Goal: Information Seeking & Learning: Compare options

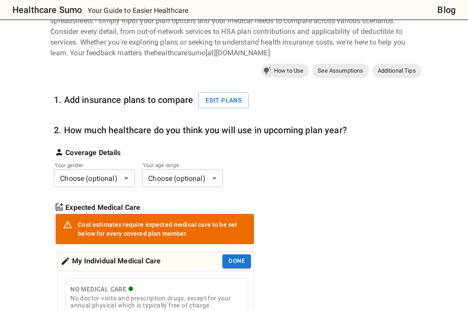
scroll to position [68, 0]
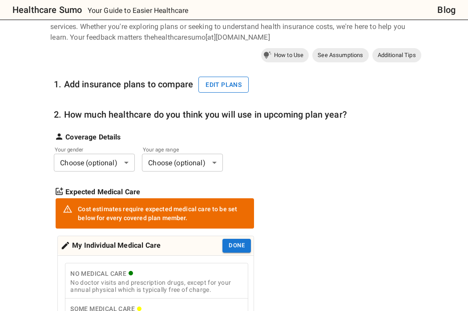
click at [227, 81] on button "Edit plans" at bounding box center [224, 85] width 50 height 16
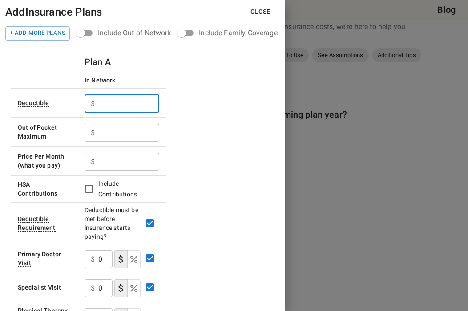
click at [143, 98] on input "text" at bounding box center [128, 104] width 61 height 18
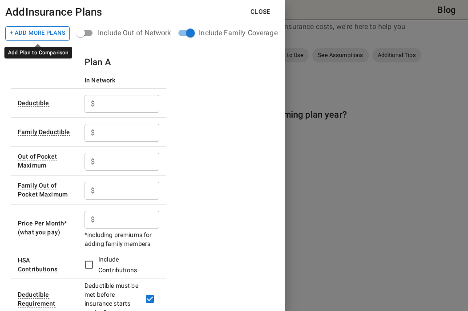
click at [57, 32] on button "+ Add More Plans" at bounding box center [37, 33] width 65 height 14
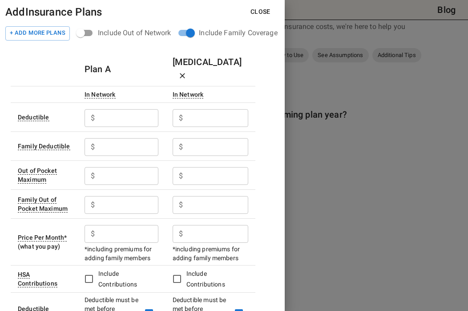
click at [105, 68] on h6 "Plan A" at bounding box center [98, 69] width 26 height 14
click at [105, 64] on h6 "Plan A" at bounding box center [98, 69] width 26 height 14
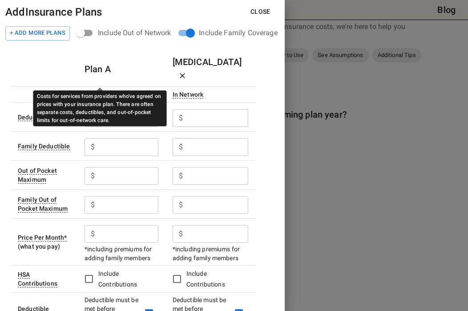
click at [109, 91] on div "In Network" at bounding box center [100, 95] width 31 height 8
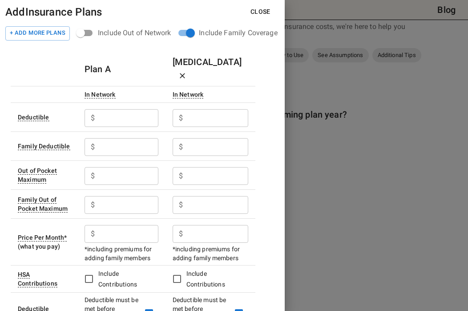
click at [124, 86] on th "In Network" at bounding box center [121, 94] width 88 height 16
click at [114, 109] on input "text" at bounding box center [128, 118] width 60 height 18
click at [122, 226] on input "text" at bounding box center [128, 234] width 60 height 18
type input "250"
click at [130, 109] on input "text" at bounding box center [128, 118] width 60 height 18
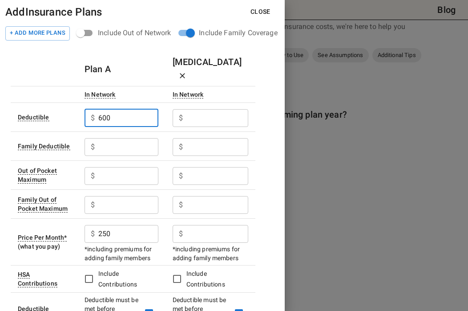
drag, startPoint x: 136, startPoint y: 106, endPoint x: 28, endPoint y: 103, distance: 108.2
click at [28, 105] on tr "Deductible $ 600 ​ $ ​" at bounding box center [133, 116] width 245 height 29
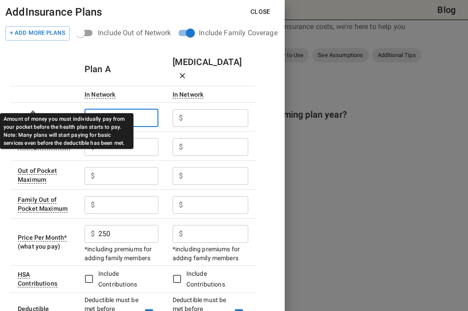
type input "300"
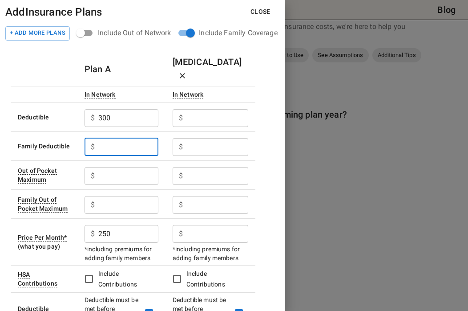
click at [139, 138] on input "text" at bounding box center [128, 147] width 60 height 18
type input "5"
type input "600"
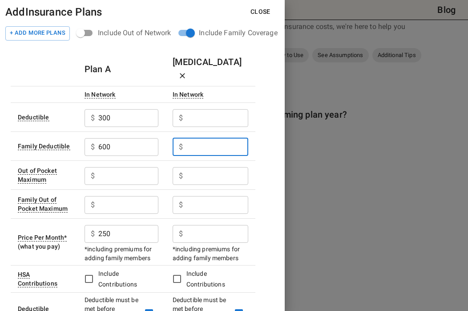
click at [141, 167] on input "text" at bounding box center [128, 176] width 60 height 18
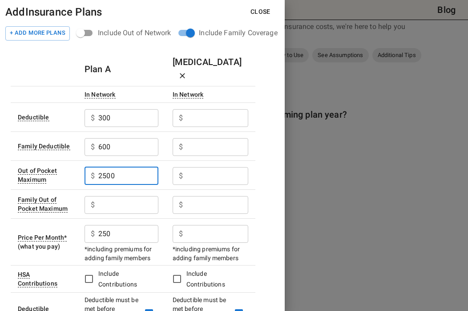
type input "2500"
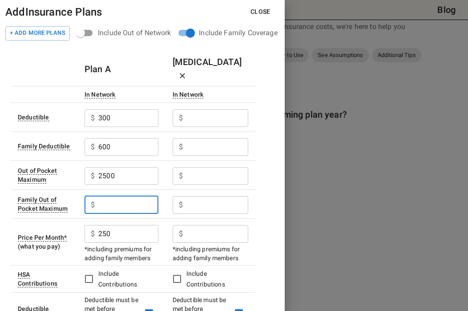
click at [111, 196] on input "text" at bounding box center [128, 205] width 60 height 18
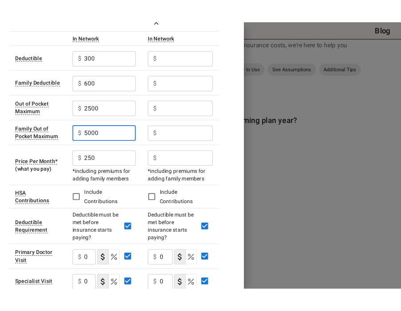
scroll to position [0, 0]
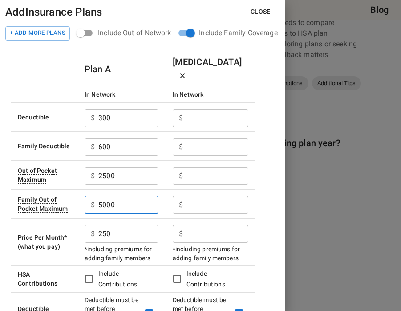
type input "5000"
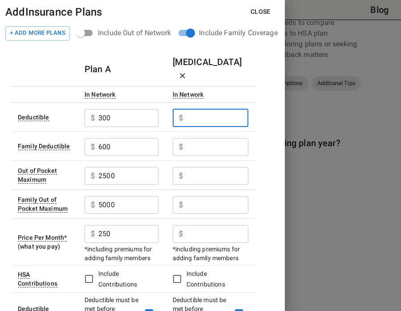
click at [214, 109] on input "text" at bounding box center [217, 118] width 62 height 18
type input "0"
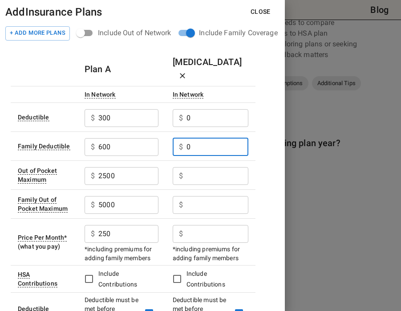
type input "0"
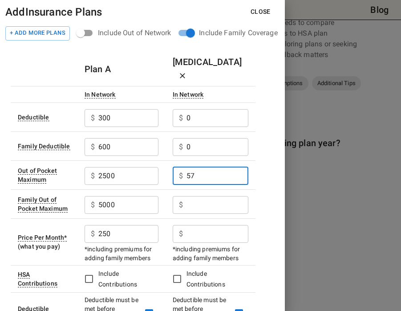
type input "5"
type input "2700"
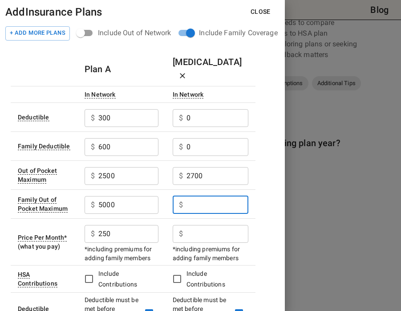
click at [208, 196] on input "text" at bounding box center [217, 205] width 62 height 18
type input "5400"
click at [223, 225] on input "text" at bounding box center [217, 234] width 62 height 18
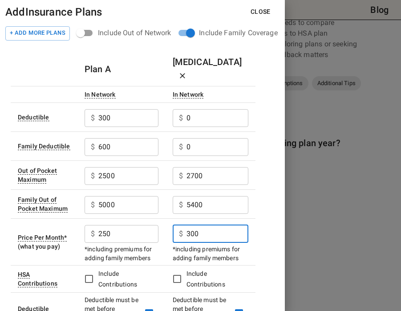
type input "300"
click at [215, 196] on input "5400" at bounding box center [217, 205] width 62 height 18
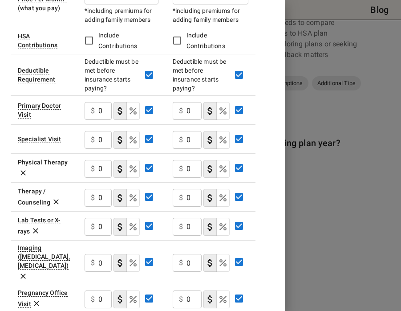
scroll to position [249, 0]
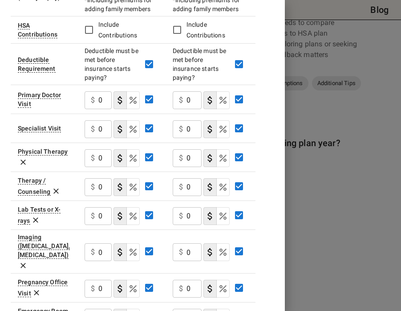
click at [101, 91] on input "0" at bounding box center [104, 100] width 13 height 18
type input "20"
click at [98, 120] on input "0" at bounding box center [104, 129] width 13 height 18
type input "30"
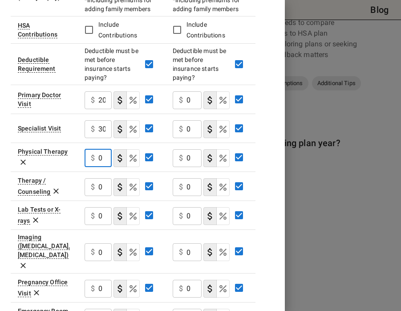
click at [99, 149] on input "0" at bounding box center [104, 158] width 13 height 18
click at [189, 91] on input "0" at bounding box center [193, 100] width 15 height 18
type input "30"
click at [187, 120] on input "0" at bounding box center [193, 129] width 15 height 18
drag, startPoint x: 193, startPoint y: 113, endPoint x: 186, endPoint y: 113, distance: 6.2
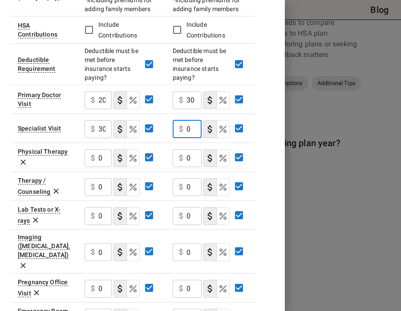
click at [186, 120] on div "$ 0 ​" at bounding box center [187, 129] width 29 height 18
type input "55"
click at [186, 308] on div "$ 0 ​" at bounding box center [187, 317] width 29 height 18
type input "2"
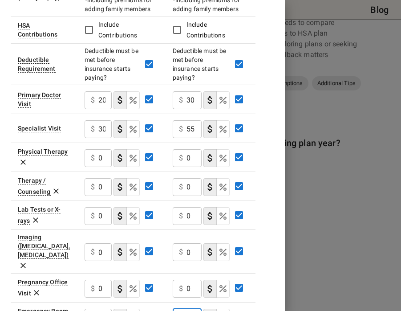
scroll to position [0, 0]
type input "250"
click at [187, 207] on input "0" at bounding box center [193, 216] width 15 height 18
type input "30"
click at [187, 243] on input "0" at bounding box center [193, 252] width 15 height 18
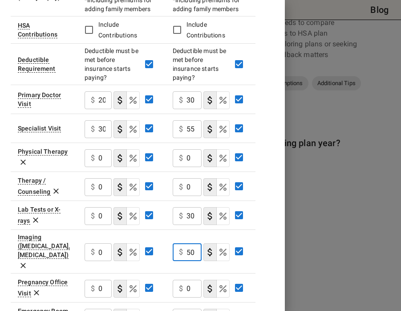
type input "50"
click at [263, 213] on div "Plan A [MEDICAL_DATA] In Network In Network Deductible $ 300 ​ $ 0 ​ Family Ded…" at bounding box center [142, 182] width 263 height 759
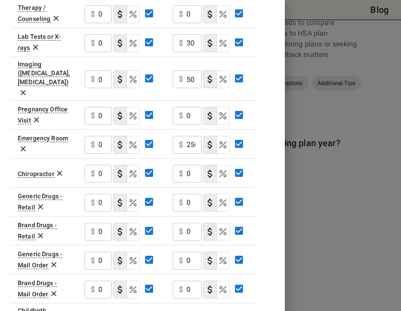
scroll to position [482, 0]
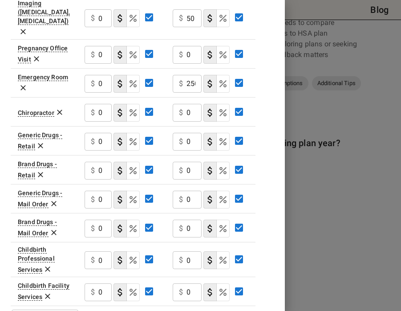
click at [187, 283] on input "0" at bounding box center [193, 292] width 15 height 18
type input "5"
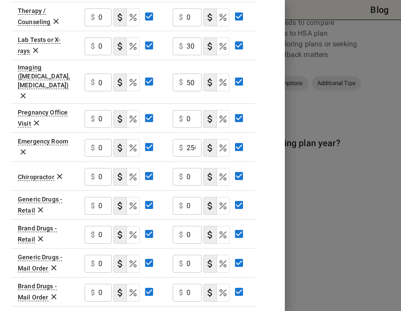
scroll to position [417, 0]
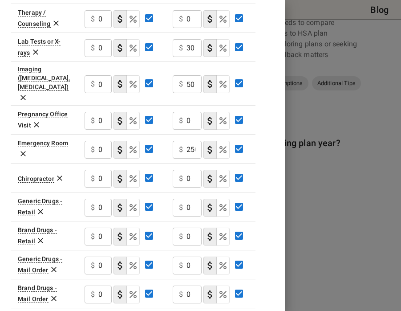
type input "500"
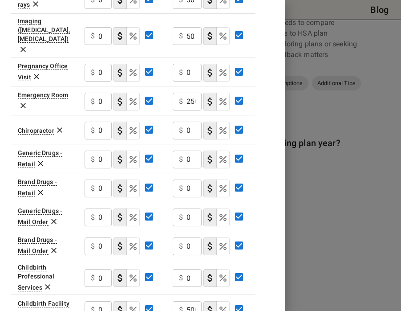
scroll to position [482, 0]
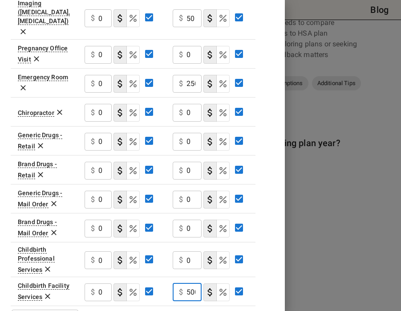
click at [185, 283] on div "$ 500 ​" at bounding box center [187, 292] width 29 height 18
drag, startPoint x: 191, startPoint y: 263, endPoint x: 174, endPoint y: 263, distance: 16.5
click at [174, 283] on div "$ 500 ​" at bounding box center [187, 292] width 29 height 18
click at [192, 251] on input "0" at bounding box center [193, 260] width 15 height 18
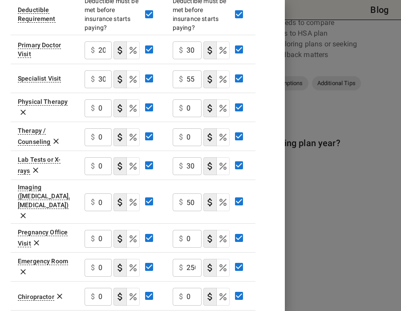
scroll to position [298, 0]
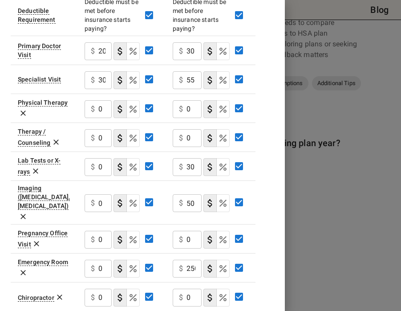
click at [186, 129] on div "$ 0 ​" at bounding box center [187, 138] width 29 height 18
type input "30"
click at [192, 158] on input "30" at bounding box center [193, 167] width 15 height 18
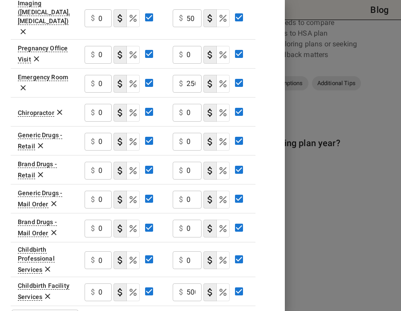
scroll to position [482, 0]
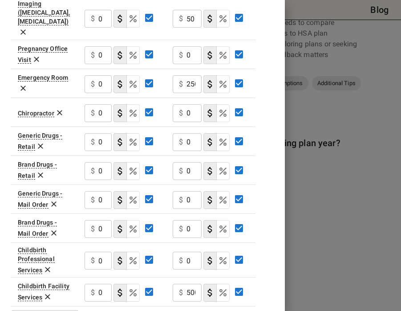
click at [98, 133] on input "0" at bounding box center [104, 142] width 13 height 18
type input "10"
click at [100, 162] on input "0" at bounding box center [104, 171] width 13 height 18
type input "30"
click at [99, 191] on input "0" at bounding box center [104, 200] width 13 height 18
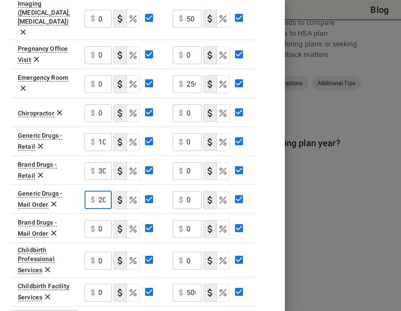
type input "20"
click at [96, 220] on div "$ 0 ​" at bounding box center [98, 229] width 27 height 18
click at [97, 220] on div "$ 0 ​" at bounding box center [98, 229] width 27 height 18
click at [99, 220] on input "0" at bounding box center [104, 229] width 13 height 18
type input "60"
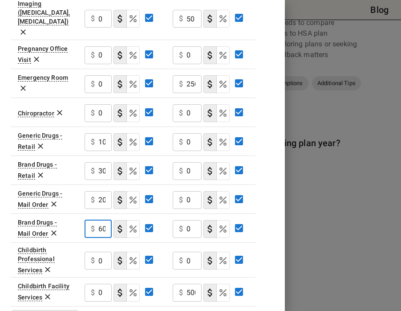
click at [79, 213] on td "$ 60 ​" at bounding box center [121, 227] width 88 height 29
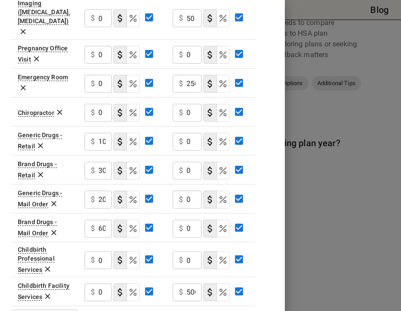
click at [98, 75] on input "0" at bounding box center [104, 84] width 13 height 18
type input "150"
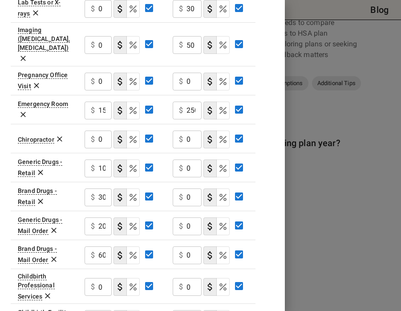
scroll to position [453, 0]
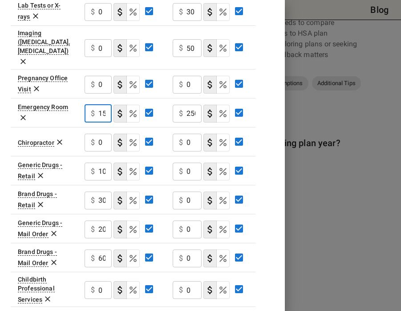
click at [97, 76] on div "$ 0 ​" at bounding box center [98, 85] width 27 height 18
click at [102, 76] on input "0" at bounding box center [104, 85] width 13 height 18
type input "20"
click at [97, 105] on div "$ 150 ​" at bounding box center [98, 114] width 27 height 18
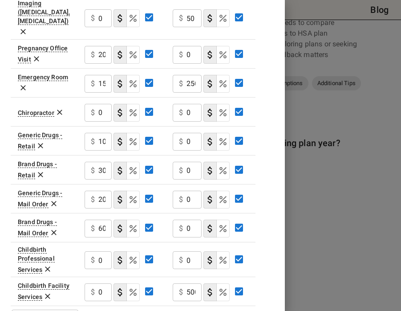
scroll to position [482, 0]
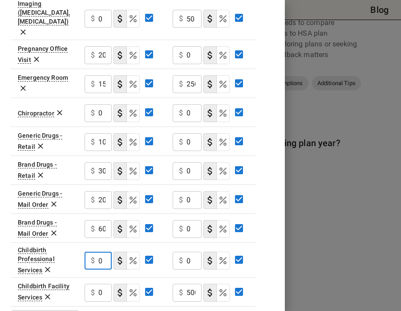
click at [102, 251] on input "0" at bounding box center [104, 260] width 13 height 18
click at [136, 255] on icon "Select if this service charges coinsurance, a percentage of the medical expense…" at bounding box center [133, 260] width 11 height 11
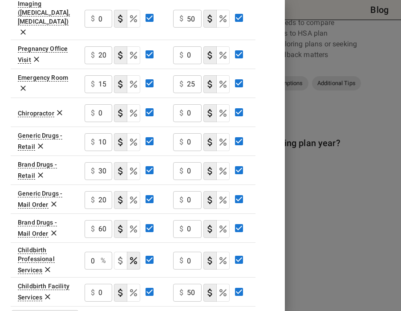
click at [99, 251] on div "0 % ​" at bounding box center [99, 260] width 28 height 18
click at [91, 251] on input "0" at bounding box center [91, 260] width 12 height 18
type input "10"
click at [96, 284] on div "$ 0 ​" at bounding box center [99, 293] width 28 height 18
click at [97, 284] on div "$ 0 ​" at bounding box center [99, 293] width 28 height 18
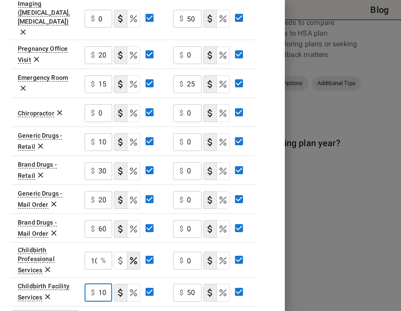
type input "10"
click at [84, 242] on td "10 % ​" at bounding box center [121, 259] width 89 height 35
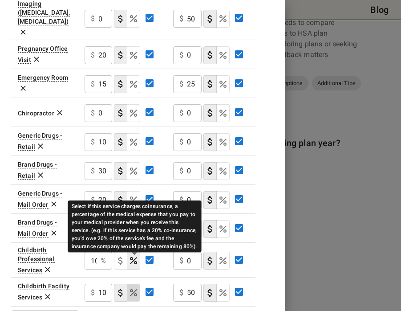
click at [136, 287] on icon "Select if this service charges coinsurance, a percentage of the medical expense…" at bounding box center [133, 292] width 11 height 11
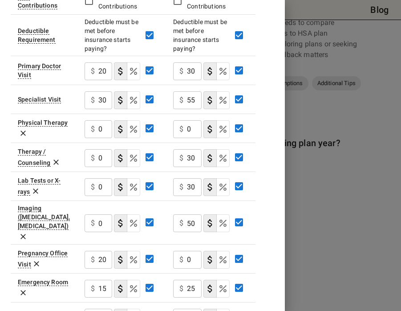
scroll to position [282, 0]
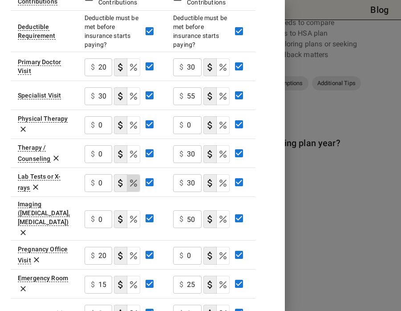
click at [135, 179] on icon "Select if this service charges coinsurance, a percentage of the medical expense…" at bounding box center [133, 182] width 7 height 7
click at [90, 174] on input "0" at bounding box center [91, 183] width 12 height 18
click at [95, 174] on input "10" at bounding box center [91, 183] width 12 height 18
type input "10"
click at [98, 174] on div "10 % ​" at bounding box center [99, 183] width 28 height 18
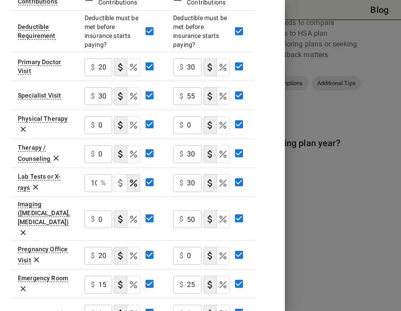
click at [98, 210] on div "$ 0 ​" at bounding box center [99, 219] width 28 height 18
type input "50"
click at [82, 196] on td "$ 50 ​" at bounding box center [121, 218] width 89 height 44
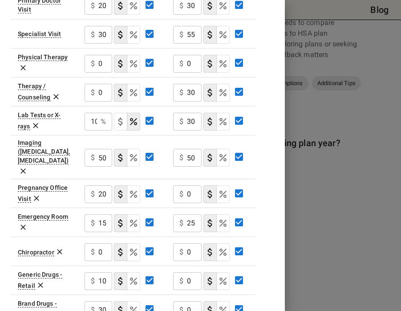
scroll to position [341, 0]
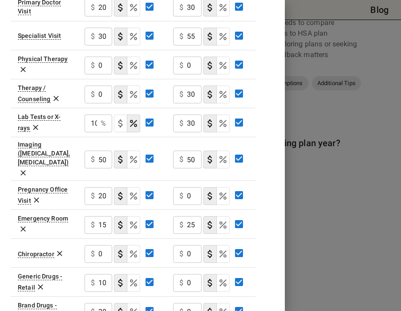
click at [99, 85] on input "0" at bounding box center [105, 94] width 14 height 18
type input "20"
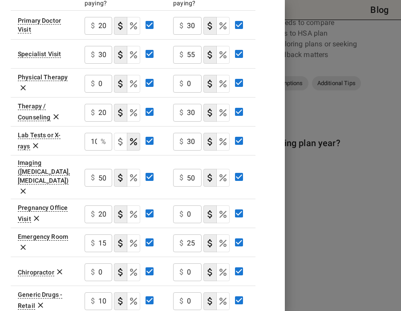
scroll to position [318, 0]
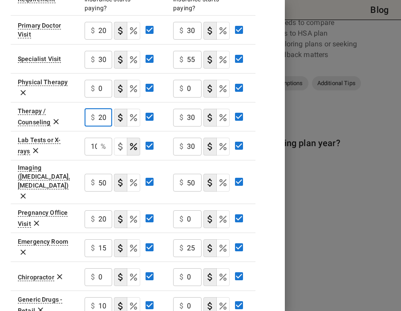
click at [97, 80] on div "$ 0 ​" at bounding box center [99, 89] width 28 height 18
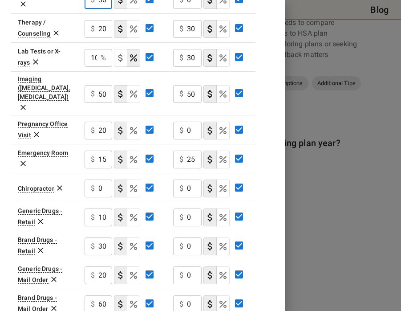
scroll to position [414, 0]
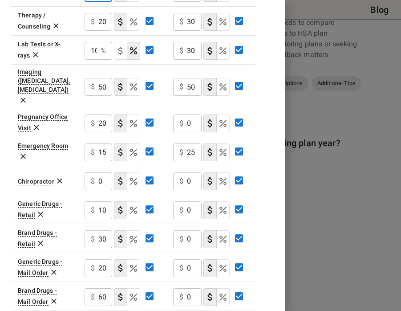
type input "30"
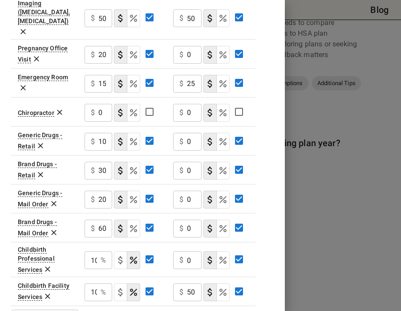
scroll to position [482, 0]
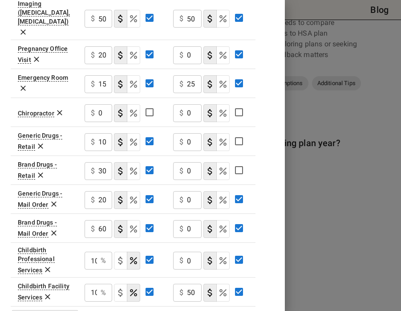
click at [187, 191] on div "$ 0 ​" at bounding box center [187, 200] width 28 height 18
click at [189, 191] on input "0" at bounding box center [194, 200] width 15 height 18
type input "10"
click at [189, 220] on input "0" at bounding box center [194, 229] width 15 height 18
type input "60"
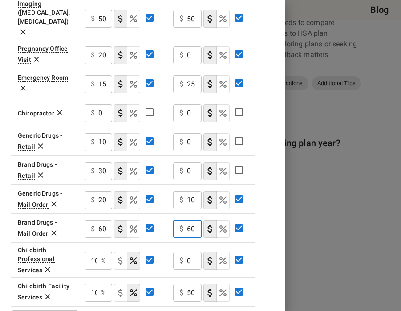
click at [190, 162] on input "0" at bounding box center [194, 171] width 15 height 18
click at [187, 133] on div "$ 0 ​" at bounding box center [187, 142] width 28 height 18
click at [190, 133] on input "0" at bounding box center [194, 142] width 15 height 18
click at [189, 133] on input "0" at bounding box center [194, 142] width 15 height 18
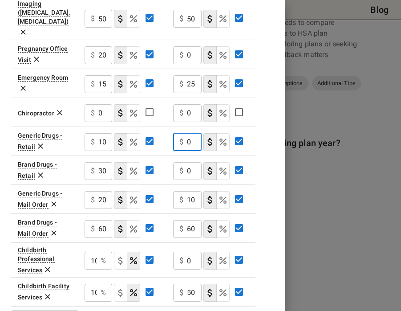
click at [189, 133] on input "0" at bounding box center [194, 142] width 15 height 18
type input "15"
click at [191, 162] on input "0" at bounding box center [194, 171] width 15 height 18
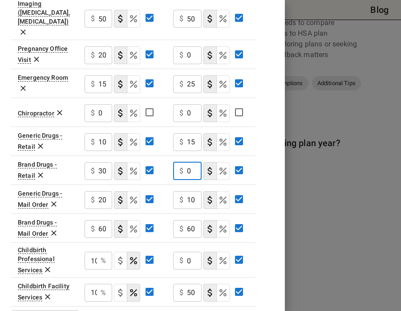
click at [188, 162] on input "0" at bounding box center [194, 171] width 15 height 18
type input "90"
click at [166, 126] on td "$ 10 ​" at bounding box center [121, 140] width 89 height 29
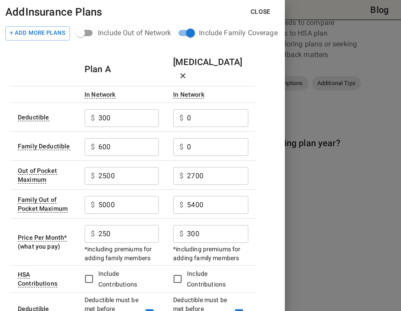
click at [399, 88] on div at bounding box center [200, 155] width 401 height 311
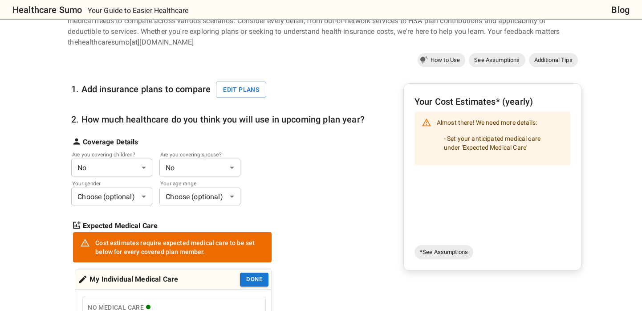
scroll to position [45, 0]
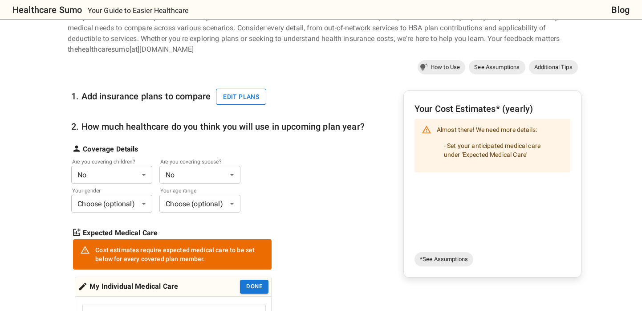
click at [244, 97] on button "Edit plans" at bounding box center [241, 97] width 50 height 16
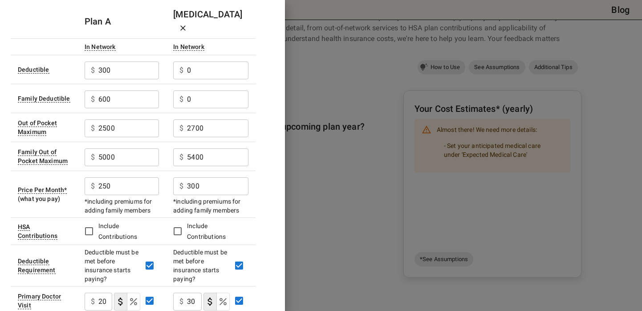
scroll to position [0, 0]
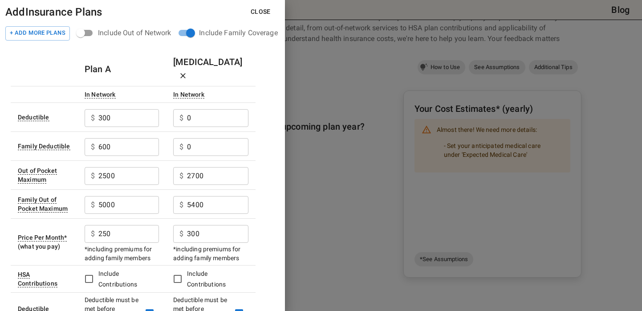
click at [262, 12] on button "Close" at bounding box center [260, 12] width 34 height 16
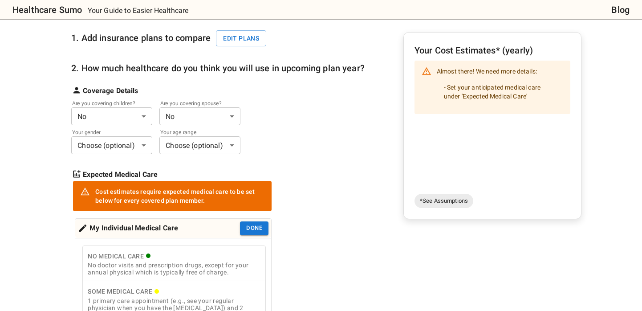
scroll to position [130, 0]
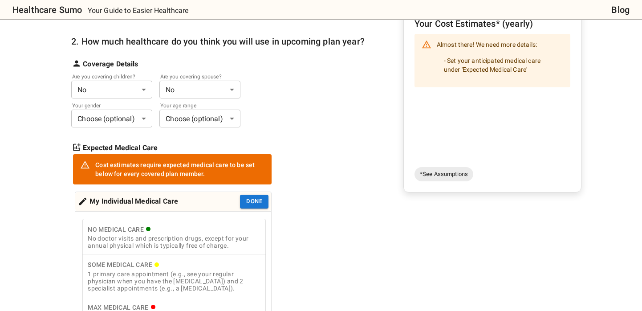
click at [142, 85] on body "Healthcare Sumo Your Guide to Easier Healthcare Blog Health Insurance Calculato…" at bounding box center [321, 311] width 642 height 883
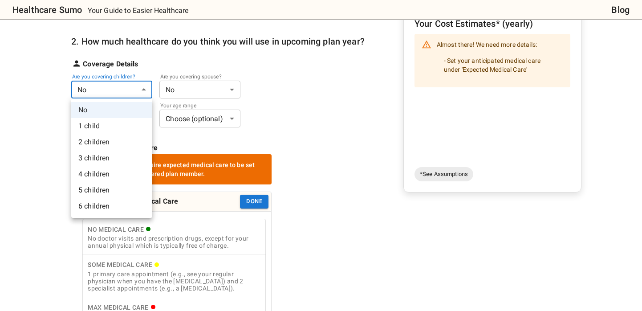
click at [114, 129] on li "1 child" at bounding box center [111, 126] width 81 height 16
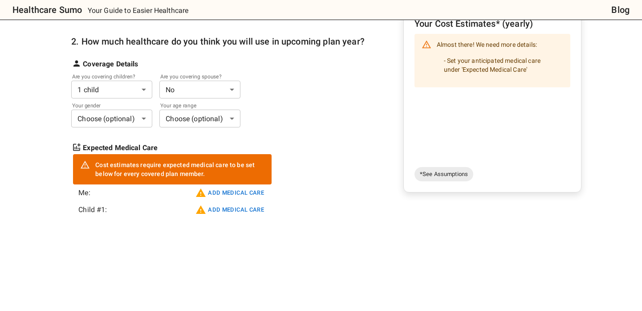
click at [199, 81] on body "Healthcare Sumo Your Guide to Easier Healthcare Blog Health Insurance Calculato…" at bounding box center [321, 239] width 642 height 739
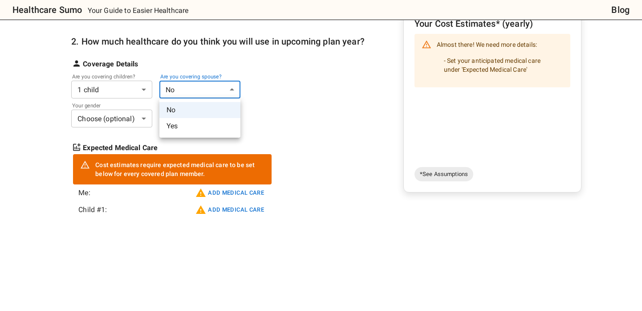
click at [274, 63] on div at bounding box center [321, 155] width 642 height 311
click at [238, 80] on div "Are you covering spouse? No * ​" at bounding box center [201, 88] width 85 height 22
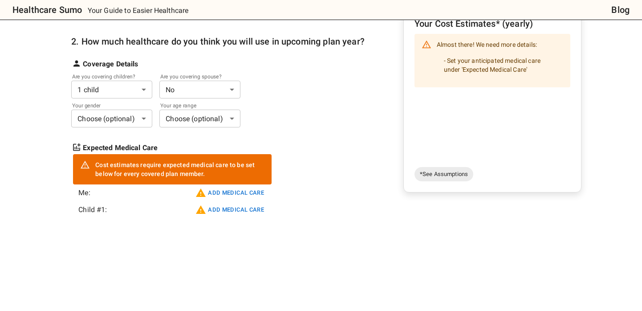
click at [219, 85] on body "Healthcare Sumo Your Guide to Easier Healthcare Blog Health Insurance Calculato…" at bounding box center [321, 239] width 642 height 739
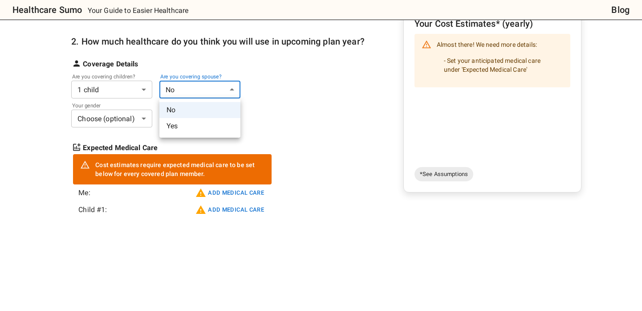
click at [175, 120] on li "Yes" at bounding box center [199, 126] width 81 height 16
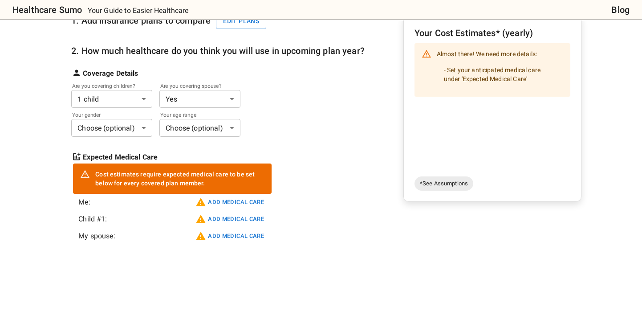
scroll to position [139, 0]
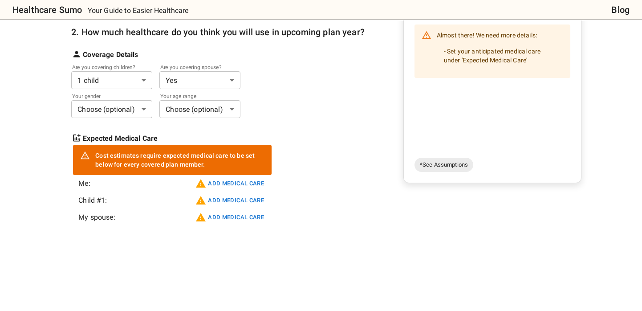
click at [126, 104] on body "Healthcare Sumo Your Guide to Easier Healthcare Blog Health Insurance Calculato…" at bounding box center [321, 233] width 642 height 744
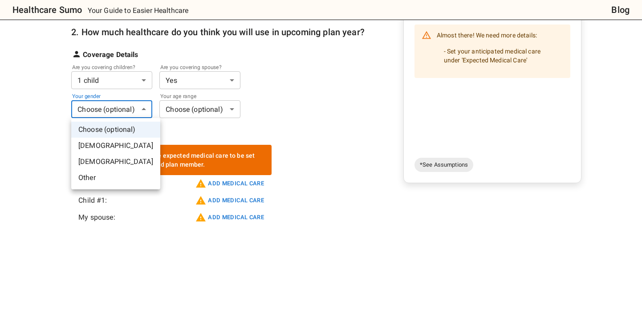
click at [98, 160] on li "[DEMOGRAPHIC_DATA]" at bounding box center [115, 162] width 89 height 16
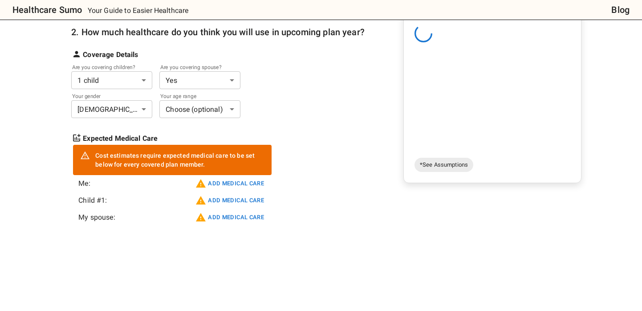
click at [207, 107] on body "Healthcare Sumo Your Guide to Easier Healthcare Blog Health Insurance Calculato…" at bounding box center [321, 233] width 642 height 744
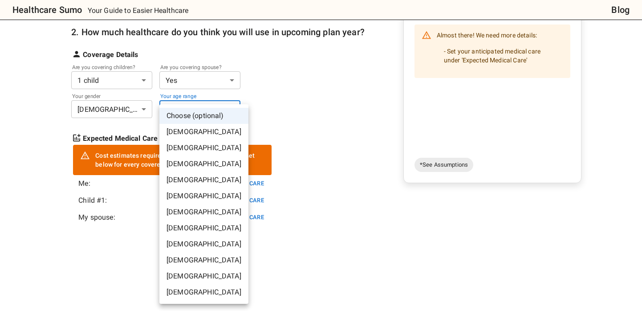
click at [198, 158] on li "[DEMOGRAPHIC_DATA]" at bounding box center [203, 164] width 89 height 16
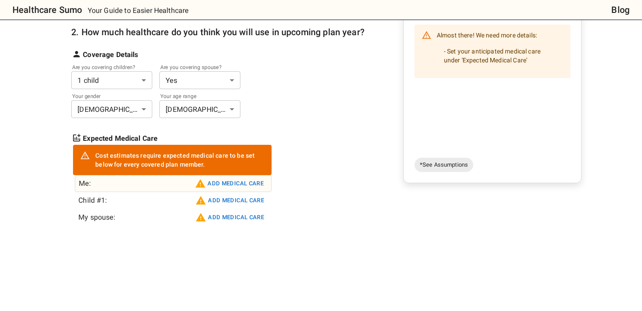
click at [233, 185] on button "Add medical care" at bounding box center [229, 183] width 73 height 14
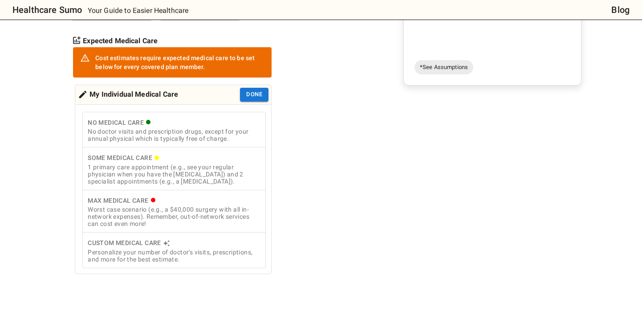
scroll to position [264, 0]
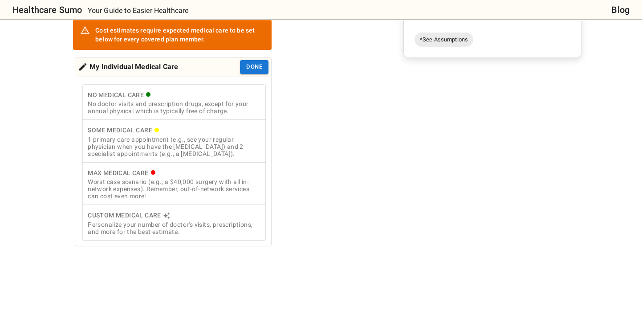
click at [221, 183] on div "Worst case scenario (e.g., a $40,000 surgery with all in-network expenses). Rem…" at bounding box center [174, 188] width 173 height 21
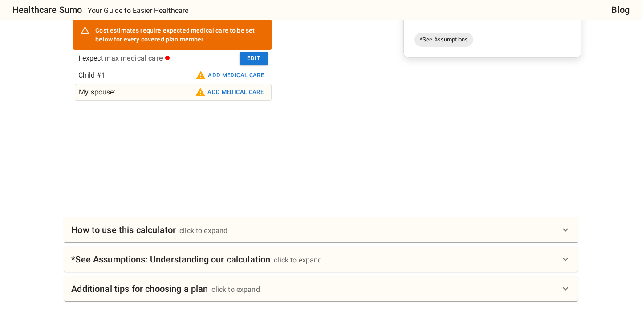
click at [231, 89] on button "Add medical care" at bounding box center [229, 92] width 73 height 14
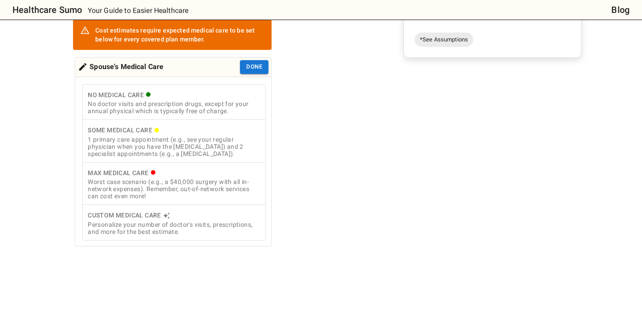
click at [215, 112] on div "No doctor visits and prescription drugs, except for your annual physical which …" at bounding box center [174, 107] width 173 height 14
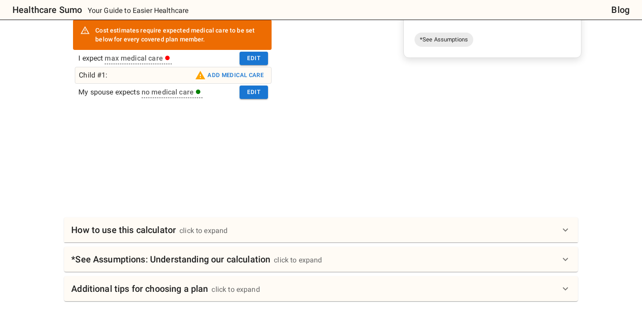
click at [238, 76] on button "Add medical care" at bounding box center [229, 75] width 73 height 14
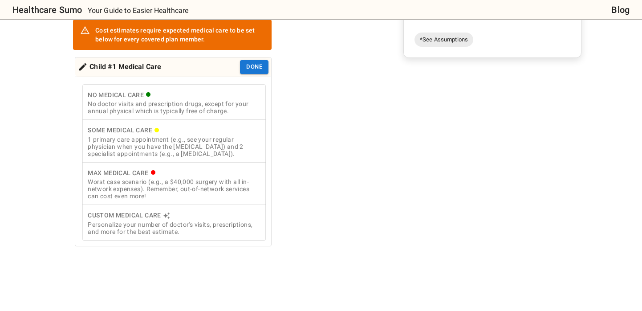
click at [207, 149] on div "1 primary care appointment (e.g., see your regular physician when you have the …" at bounding box center [174, 146] width 173 height 21
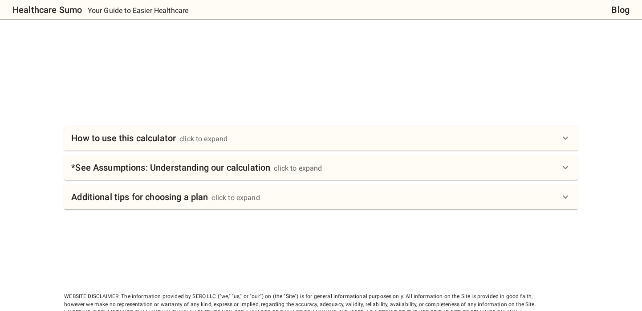
scroll to position [438, 0]
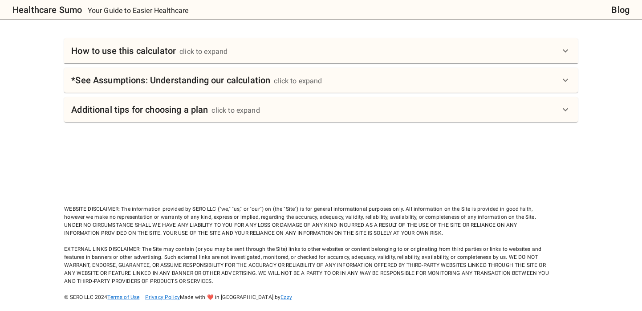
click at [274, 46] on div "How to use this calculator click to expand" at bounding box center [315, 51] width 489 height 14
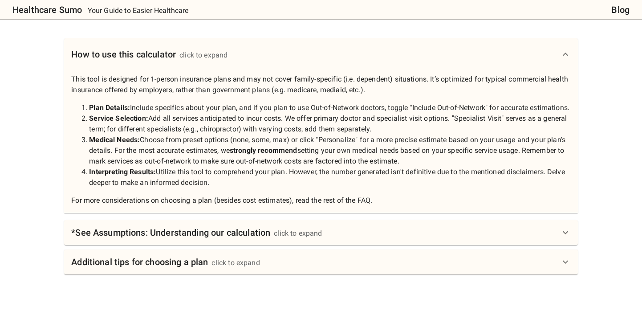
click at [274, 46] on div "How to use this calculator click to expand" at bounding box center [321, 54] width 514 height 32
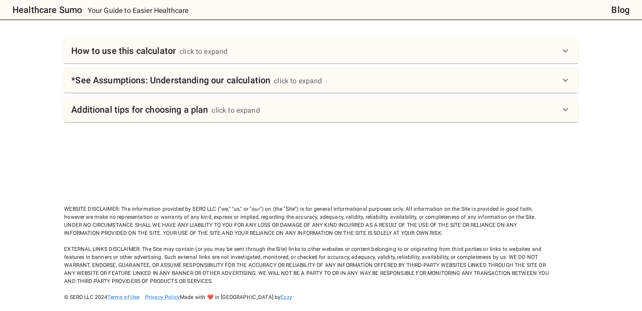
click at [260, 85] on h6 "*See Assumptions: Understanding our calculation" at bounding box center [170, 80] width 199 height 14
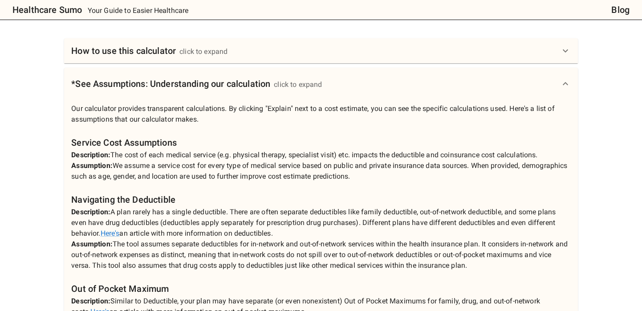
click at [260, 85] on h6 "*See Assumptions: Understanding our calculation" at bounding box center [170, 84] width 199 height 14
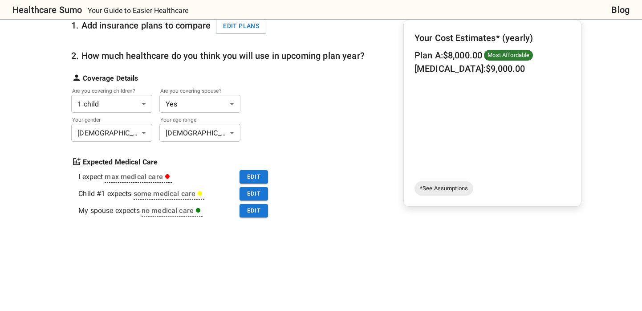
scroll to position [58, 0]
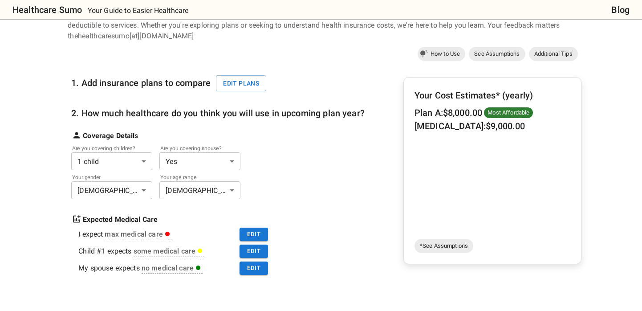
click at [215, 160] on body "Healthcare Sumo Your Guide to Easier Healthcare Blog Health Insurance Calculato…" at bounding box center [321, 311] width 642 height 739
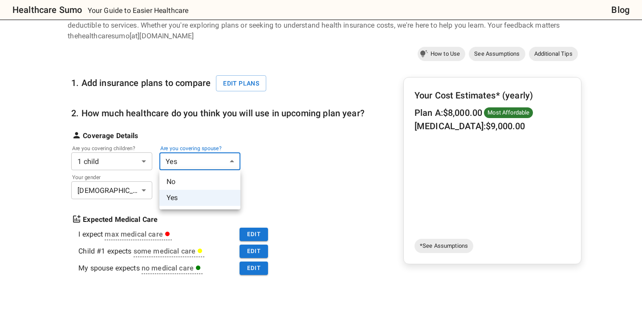
click at [193, 184] on li "No" at bounding box center [199, 182] width 81 height 16
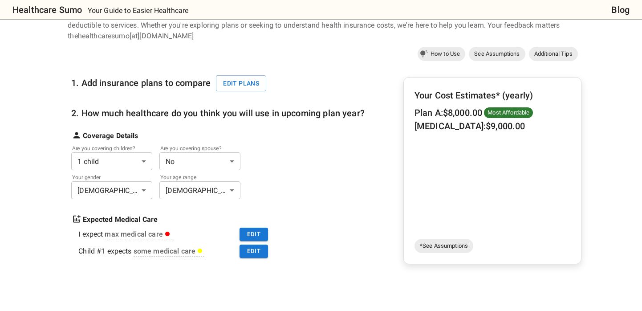
scroll to position [57, 0]
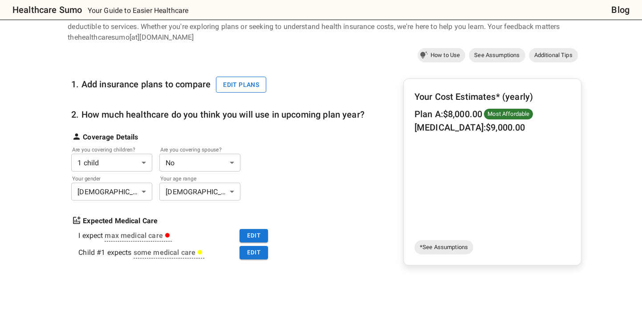
click at [244, 79] on button "Edit plans" at bounding box center [241, 85] width 50 height 16
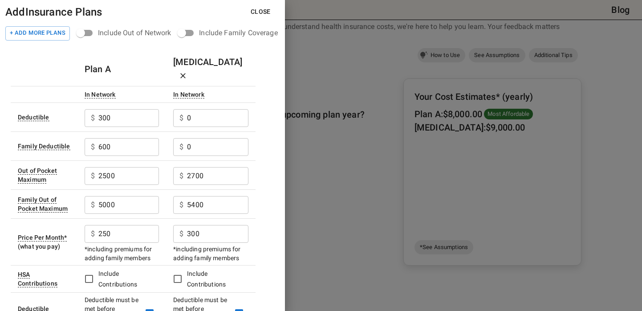
click at [265, 12] on button "Close" at bounding box center [260, 12] width 34 height 16
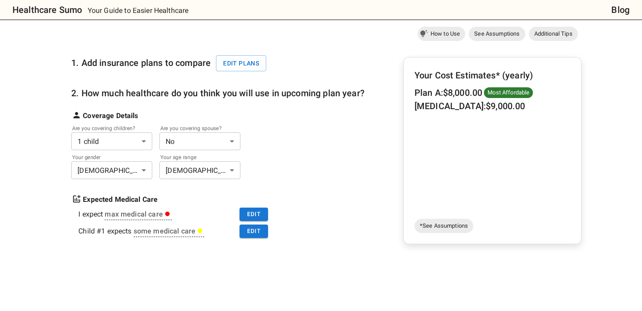
scroll to position [101, 0]
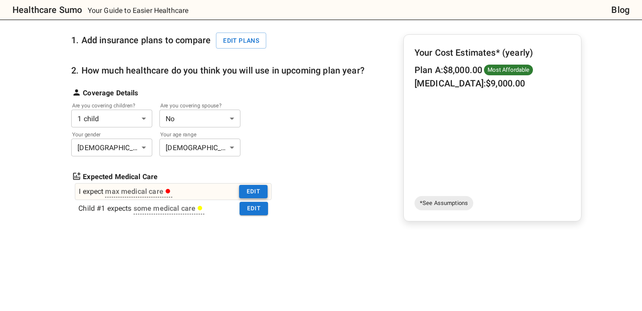
click at [250, 195] on button "Edit" at bounding box center [253, 192] width 28 height 14
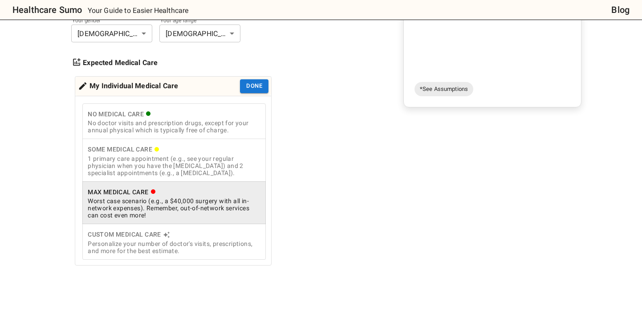
scroll to position [271, 0]
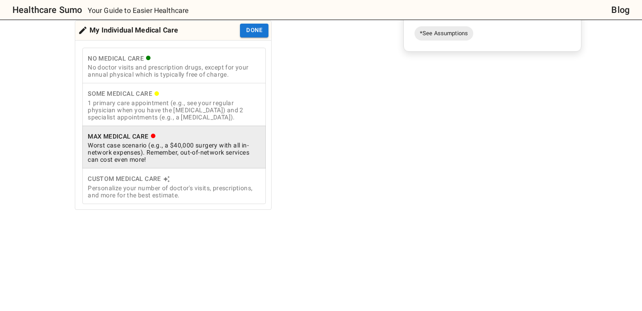
click at [168, 184] on div "Custom Medical Care" at bounding box center [174, 178] width 173 height 11
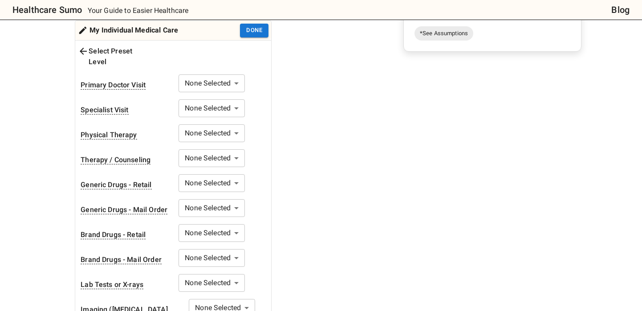
click at [210, 77] on body "Healthcare Sumo Your Guide to Easier Healthcare Blog Health Insurance Calculato…" at bounding box center [321, 274] width 642 height 1090
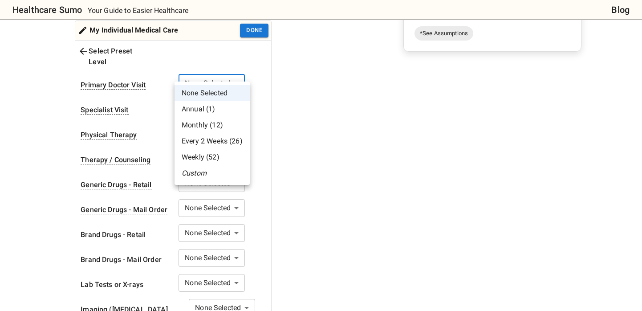
click at [216, 61] on div at bounding box center [321, 155] width 642 height 311
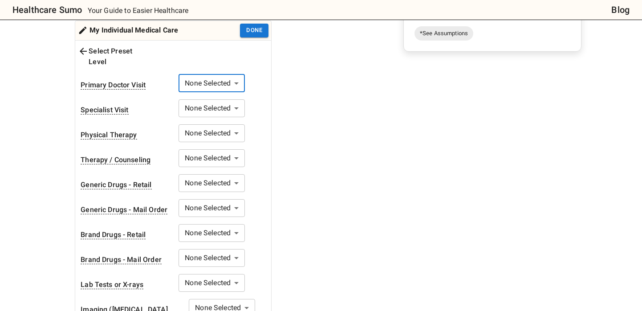
click at [215, 70] on body "Healthcare Sumo Your Guide to Easier Healthcare Blog Health Insurance Calculato…" at bounding box center [321, 274] width 642 height 1090
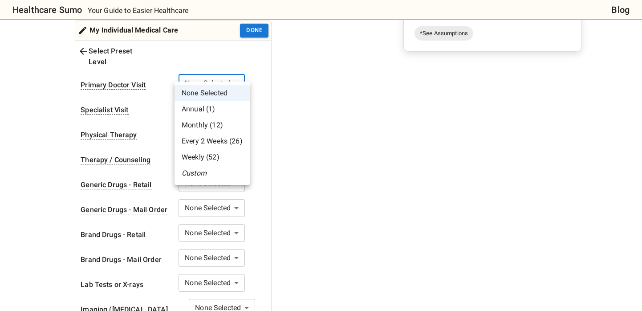
click at [211, 143] on li "Every 2 Weeks (26)" at bounding box center [211, 141] width 75 height 16
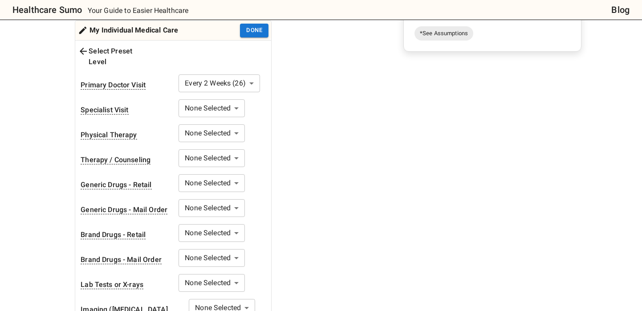
click at [223, 72] on body "Healthcare Sumo Your Guide to Easier Healthcare Blog Health Insurance Calculato…" at bounding box center [321, 274] width 642 height 1090
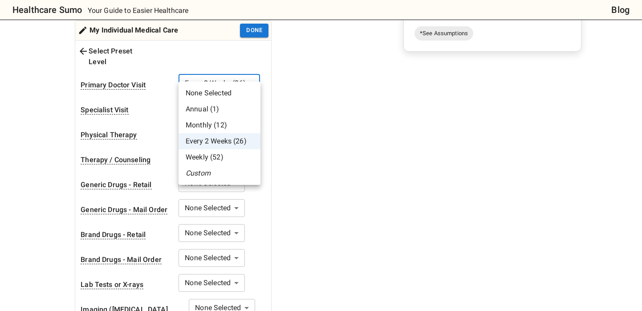
click at [212, 172] on li "Custom" at bounding box center [219, 173] width 82 height 16
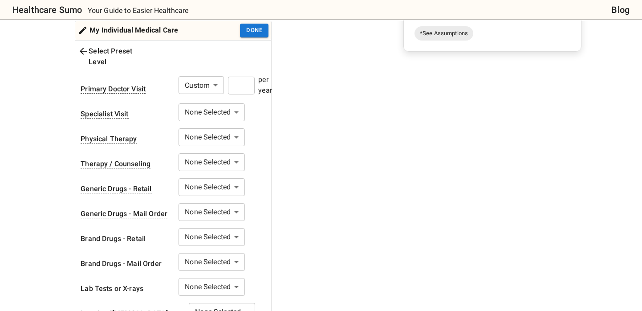
click at [221, 77] on body "Healthcare Sumo Your Guide to Easier Healthcare Blog Health Insurance Calculato…" at bounding box center [321, 276] width 642 height 1094
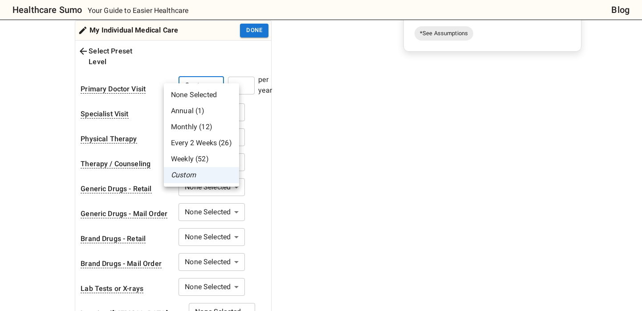
click at [235, 73] on div at bounding box center [321, 155] width 642 height 311
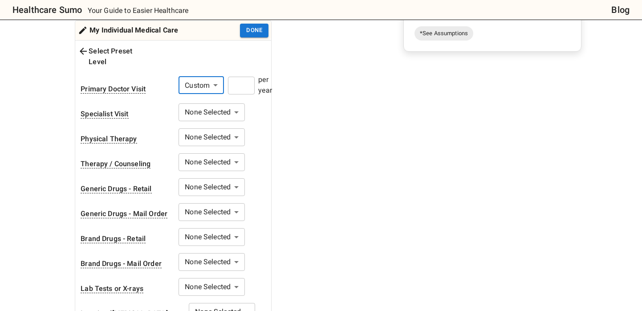
click at [240, 77] on input "number" at bounding box center [241, 86] width 27 height 18
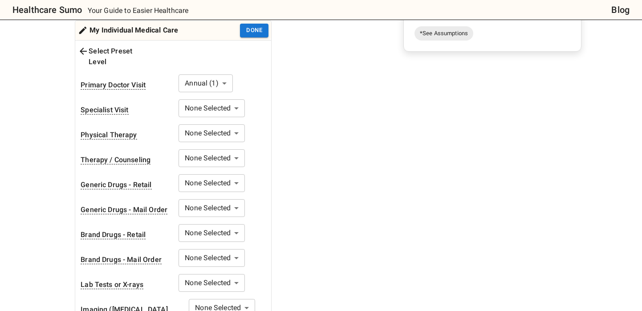
click at [227, 73] on body "Healthcare Sumo Your Guide to Easier Healthcare Blog Health Insurance Calculato…" at bounding box center [321, 274] width 642 height 1090
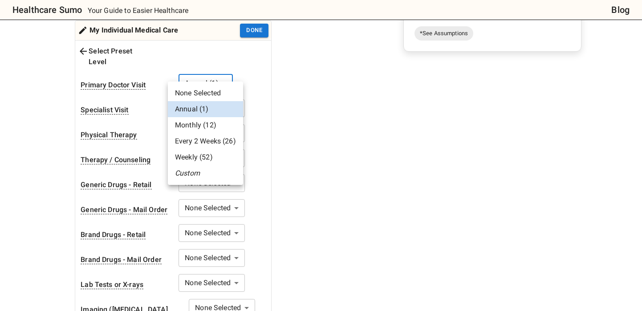
click at [193, 167] on li "Custom" at bounding box center [205, 173] width 75 height 16
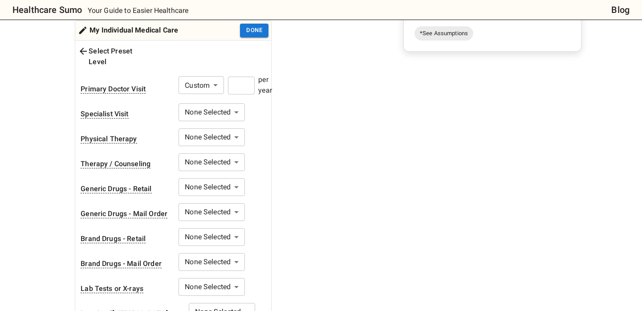
click at [247, 77] on input "number" at bounding box center [241, 86] width 27 height 18
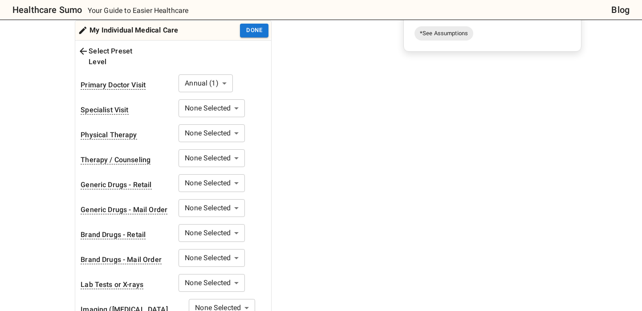
click at [211, 71] on body "Healthcare Sumo Your Guide to Easier Healthcare Blog Health Insurance Calculato…" at bounding box center [321, 274] width 642 height 1090
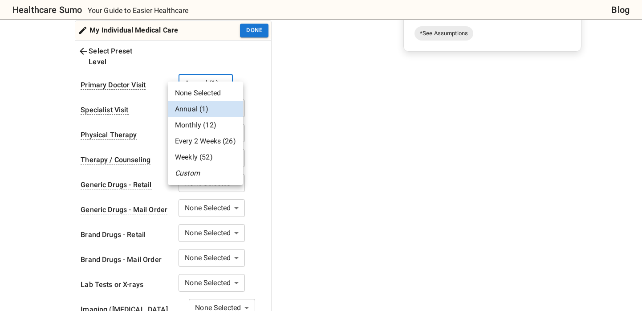
click at [197, 174] on li "Custom" at bounding box center [205, 173] width 75 height 16
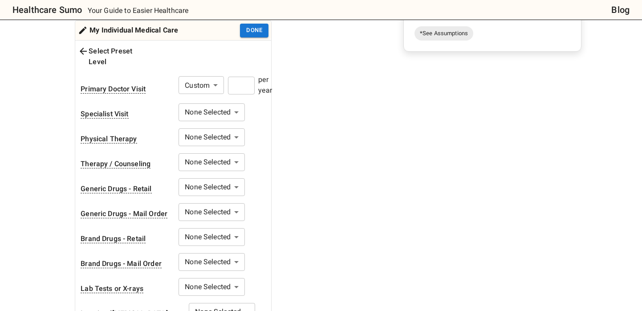
click at [252, 77] on input "number" at bounding box center [241, 86] width 27 height 18
click at [252, 77] on input "*" at bounding box center [241, 86] width 27 height 18
click at [248, 77] on input "**" at bounding box center [241, 86] width 27 height 18
click at [243, 77] on input "*" at bounding box center [241, 86] width 27 height 18
click at [235, 98] on body "Healthcare Sumo Your Guide to Easier Healthcare Blog Health Insurance Calculato…" at bounding box center [321, 276] width 642 height 1094
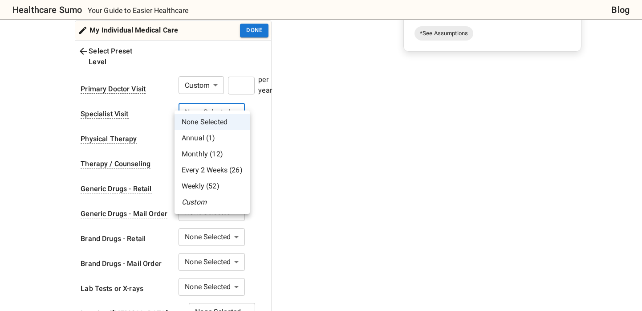
click at [161, 96] on div at bounding box center [321, 155] width 642 height 311
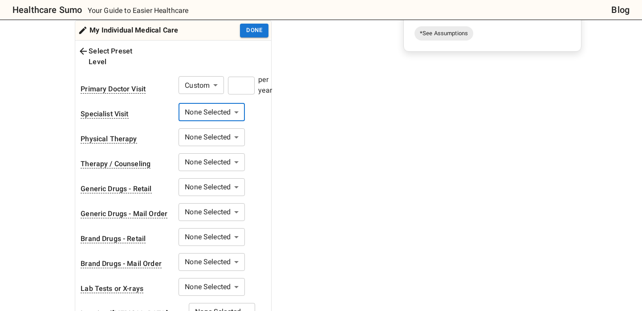
click at [208, 101] on body "Healthcare Sumo Your Guide to Easier Healthcare Blog Health Insurance Calculato…" at bounding box center [321, 276] width 642 height 1094
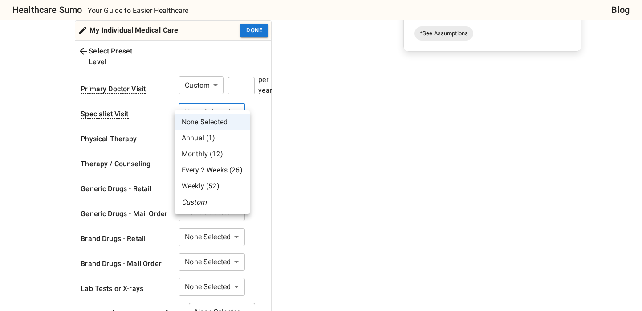
click at [207, 150] on li "Monthly (12)" at bounding box center [211, 154] width 75 height 16
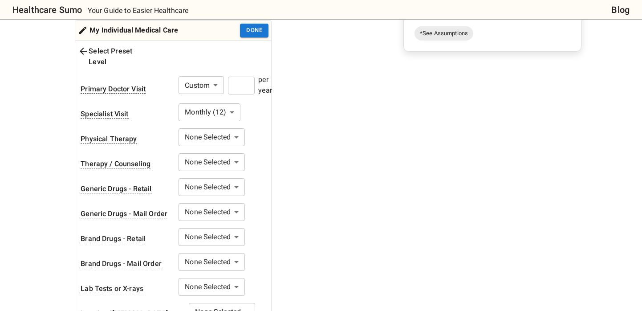
click at [212, 125] on body "Healthcare Sumo Your Guide to Easier Healthcare Blog Health Insurance Calculato…" at bounding box center [321, 276] width 642 height 1094
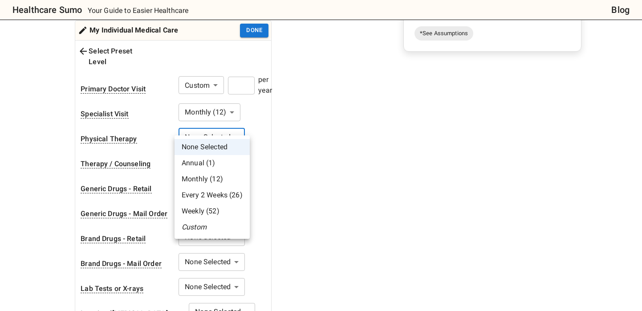
click at [150, 121] on div at bounding box center [321, 155] width 642 height 311
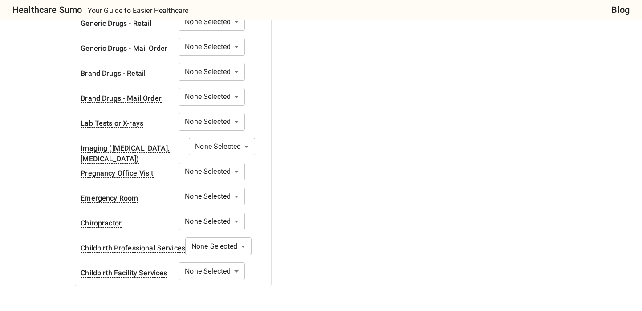
scroll to position [441, 0]
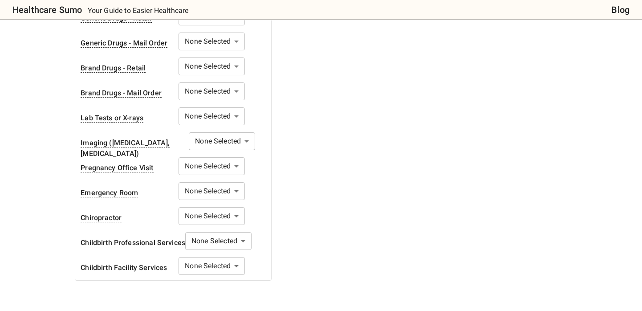
click at [204, 154] on body "Healthcare Sumo Your Guide to Easier Healthcare Blog Health Insurance Calculato…" at bounding box center [321, 106] width 642 height 1094
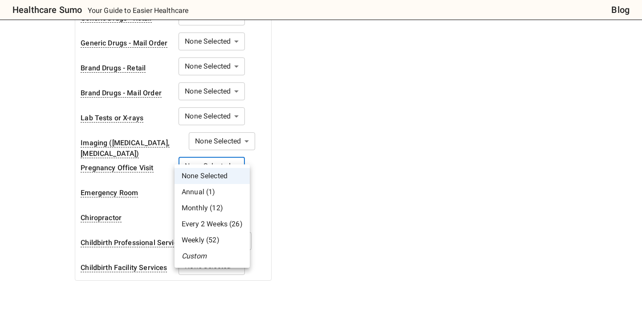
click at [207, 201] on li "Monthly (12)" at bounding box center [211, 208] width 75 height 16
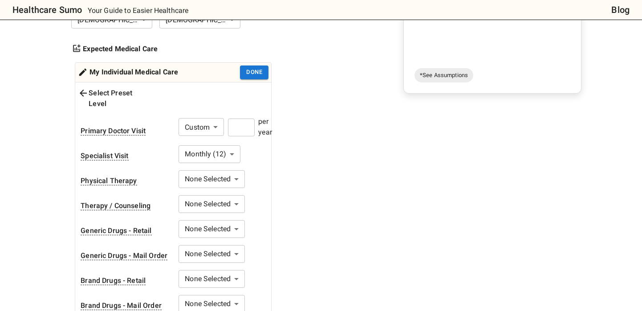
scroll to position [214, 0]
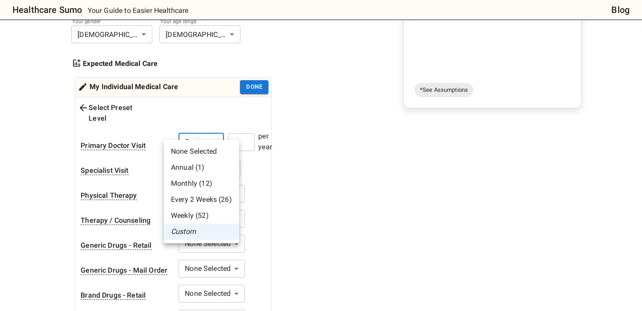
click at [190, 170] on li "Annual (1)" at bounding box center [201, 167] width 75 height 16
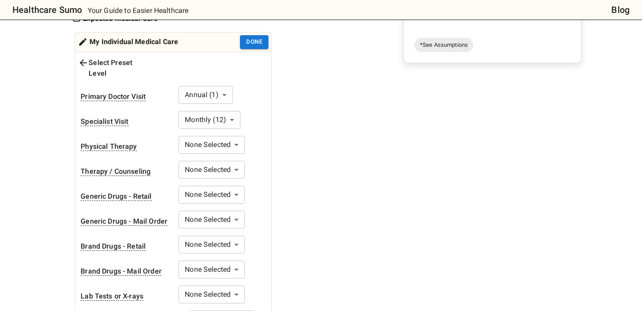
scroll to position [216, 0]
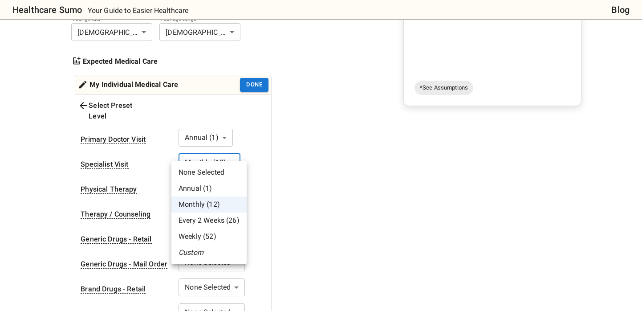
click at [200, 253] on li "Custom" at bounding box center [208, 252] width 75 height 16
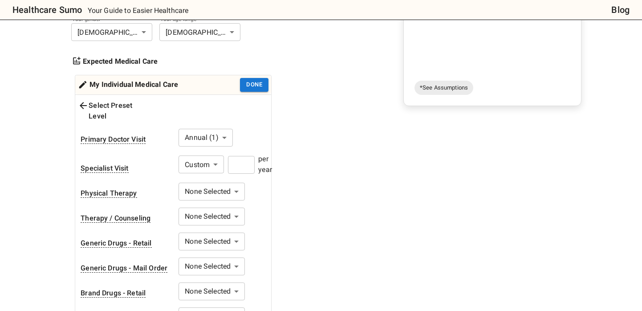
click at [243, 156] on input "number" at bounding box center [241, 165] width 27 height 18
click at [251, 129] on div "Primary Doctor Visit Annual (1) * ​" at bounding box center [170, 138] width 178 height 18
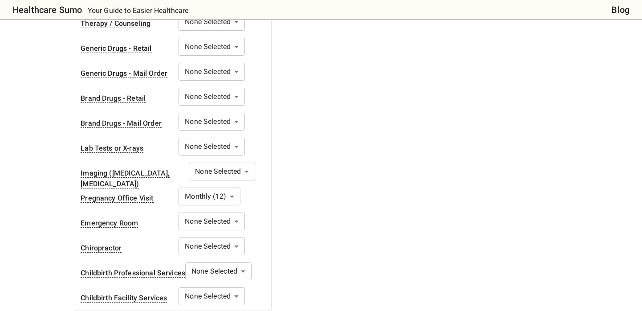
scroll to position [399, 0]
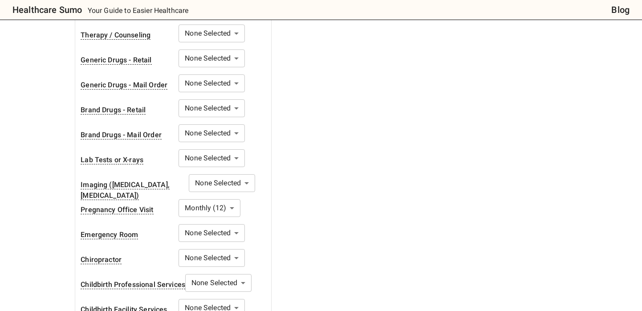
click at [211, 199] on body "Healthcare Sumo Your Guide to Easier Healthcare Blog Health Insurance Calculato…" at bounding box center [321, 148] width 642 height 1094
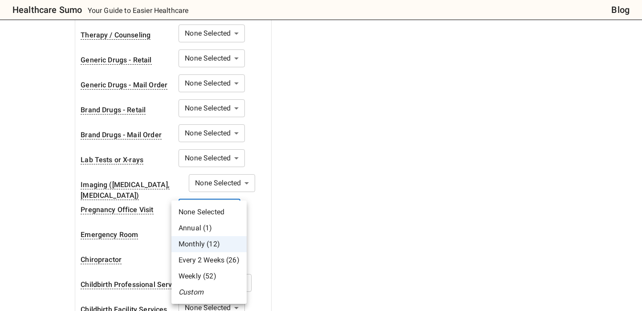
click at [194, 245] on li "Monthly (12)" at bounding box center [208, 244] width 75 height 16
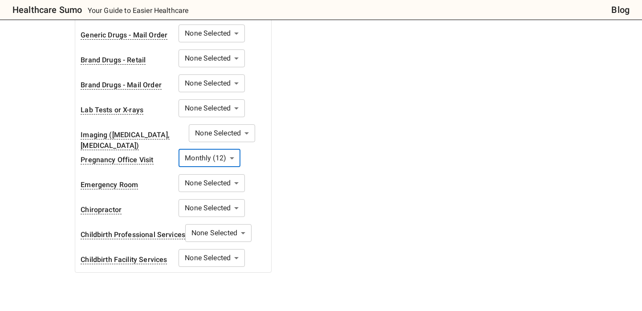
scroll to position [449, 0]
click at [202, 224] on body "Healthcare Sumo Your Guide to Easier Healthcare Blog Health Insurance Calculato…" at bounding box center [321, 98] width 642 height 1094
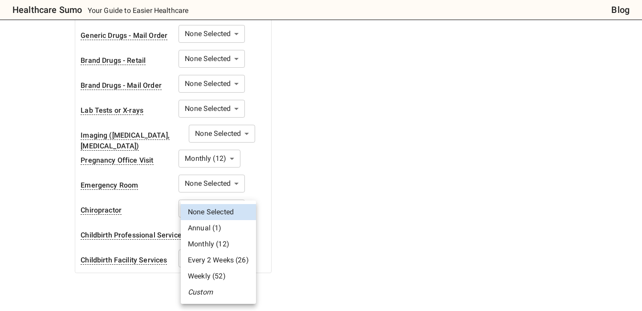
click at [219, 227] on li "Annual (1)" at bounding box center [218, 228] width 75 height 16
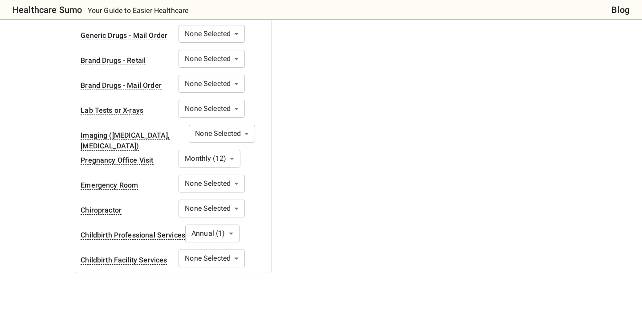
click at [213, 250] on body "Healthcare Sumo Your Guide to Easier Healthcare Blog Health Insurance Calculato…" at bounding box center [321, 98] width 642 height 1094
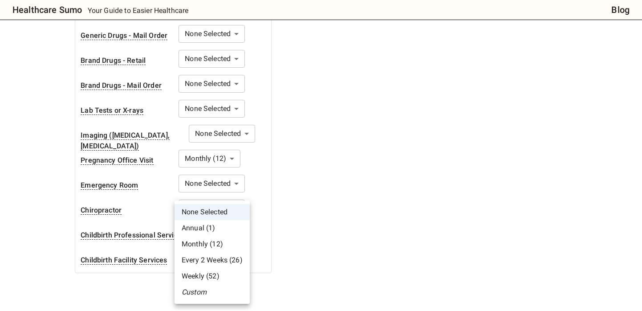
click at [213, 233] on li "Annual (1)" at bounding box center [211, 228] width 75 height 16
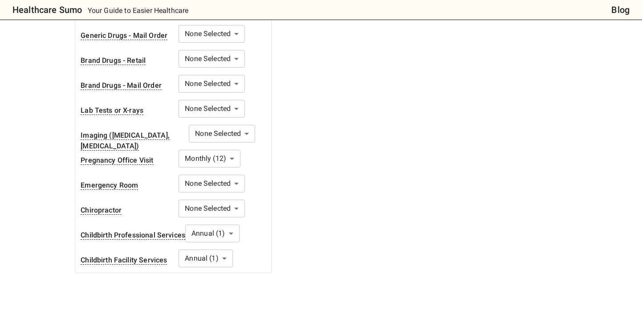
click at [220, 173] on body "Healthcare Sumo Your Guide to Easier Healthcare Blog Health Insurance Calculato…" at bounding box center [321, 98] width 642 height 1094
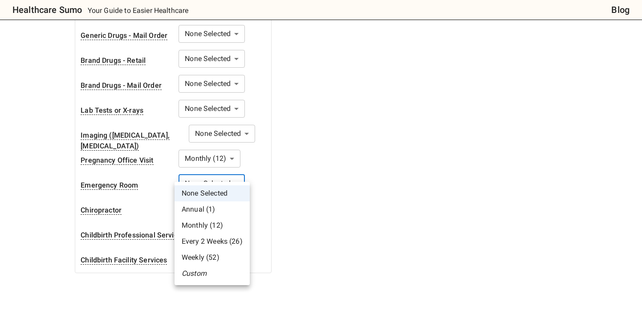
click at [258, 88] on div at bounding box center [321, 155] width 642 height 311
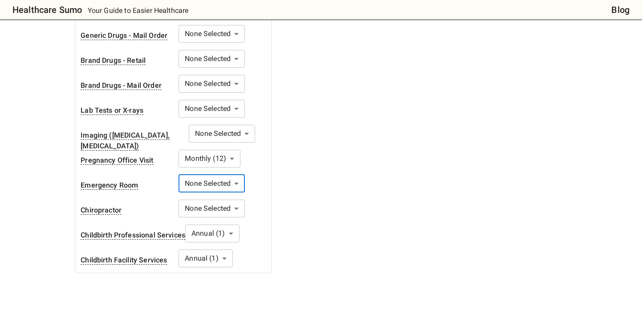
click at [229, 96] on body "Healthcare Sumo Your Guide to Easier Healthcare Blog Health Insurance Calculato…" at bounding box center [321, 98] width 642 height 1094
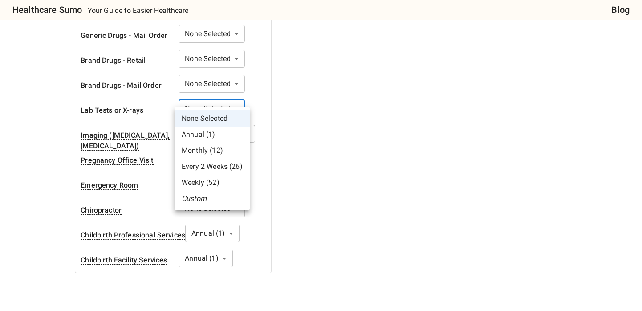
click at [207, 199] on li "Custom" at bounding box center [211, 198] width 75 height 16
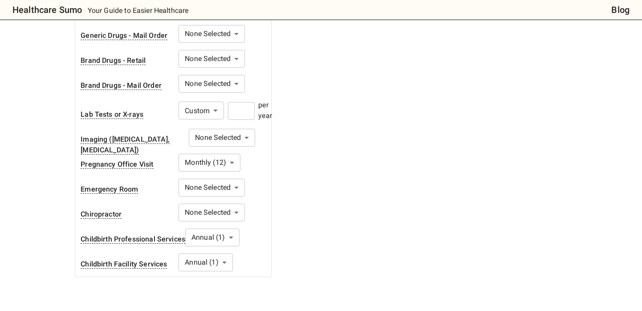
click at [238, 108] on input "number" at bounding box center [241, 111] width 27 height 18
click at [220, 130] on body "Healthcare Sumo Your Guide to Easier Healthcare Blog Health Insurance Calculato…" at bounding box center [321, 100] width 642 height 1098
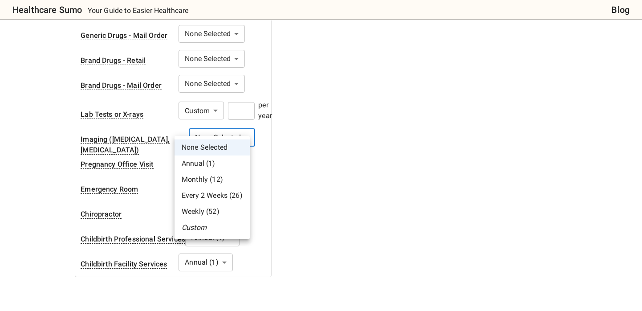
click at [201, 224] on li "Custom" at bounding box center [211, 227] width 75 height 16
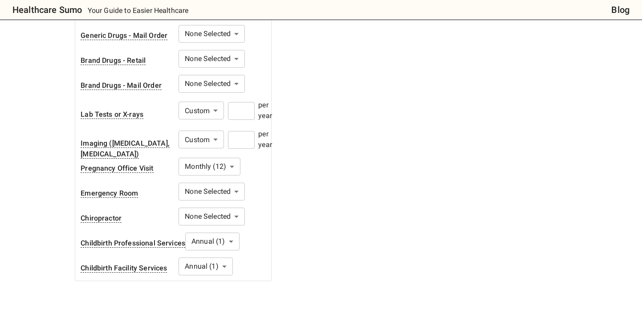
click at [241, 134] on input "number" at bounding box center [241, 140] width 27 height 18
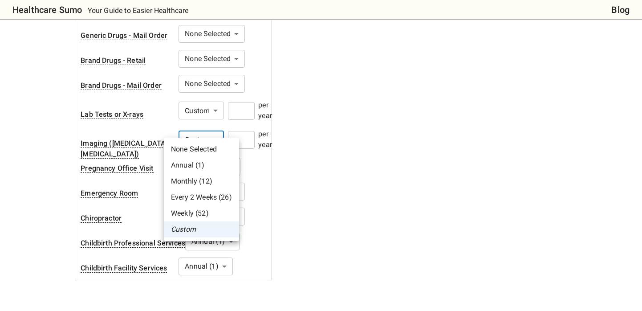
click at [214, 132] on body "Healthcare Sumo Your Guide to Easier Healthcare Blog Health Insurance Calculato…" at bounding box center [321, 102] width 642 height 1102
click at [202, 145] on li "None Selected" at bounding box center [201, 149] width 75 height 16
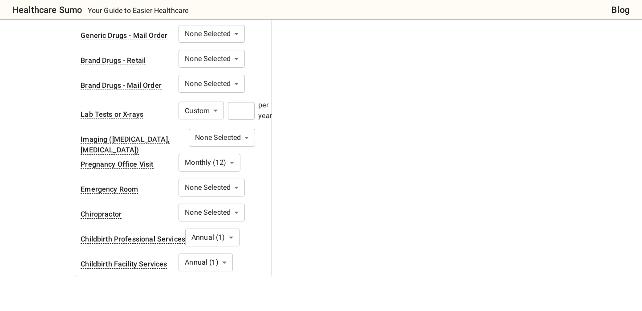
click at [239, 102] on input "number" at bounding box center [241, 111] width 27 height 18
click at [213, 103] on body "Healthcare Sumo Your Guide to Easier Healthcare Blog Health Insurance Calculato…" at bounding box center [321, 100] width 642 height 1098
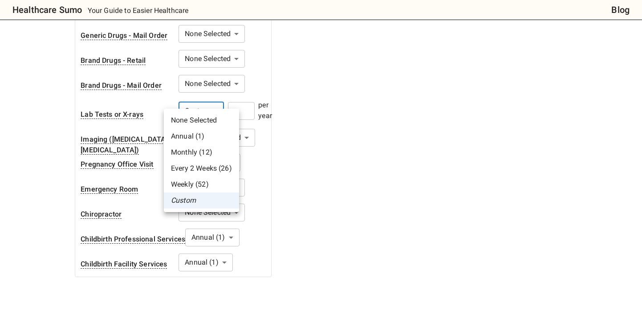
click at [194, 154] on li "Monthly (12)" at bounding box center [201, 152] width 75 height 16
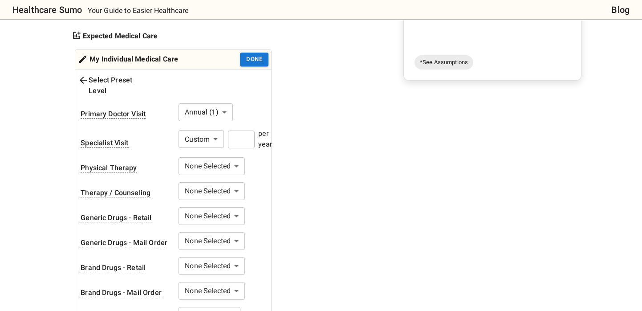
scroll to position [229, 0]
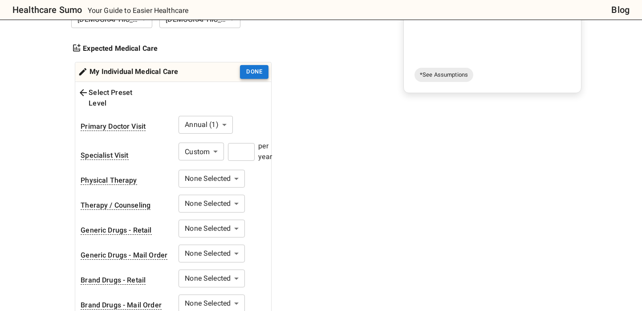
click at [251, 73] on button "Done" at bounding box center [254, 72] width 28 height 14
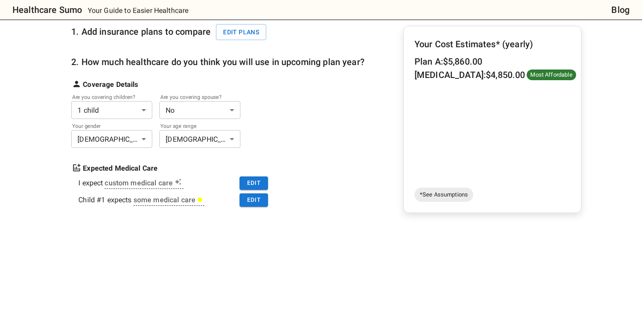
scroll to position [117, 0]
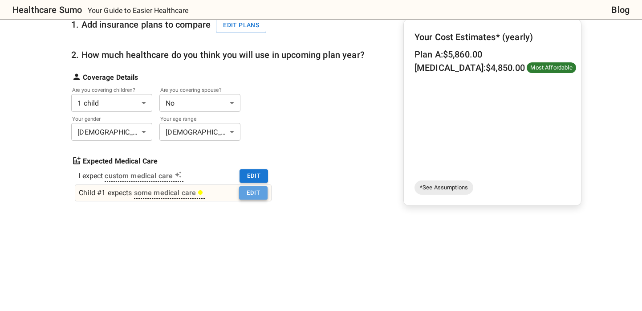
click at [248, 190] on button "Edit" at bounding box center [253, 193] width 28 height 14
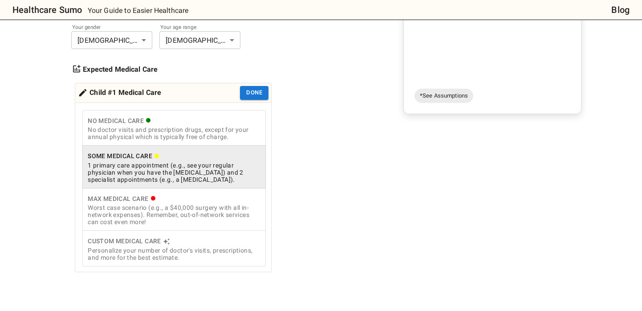
scroll to position [271, 0]
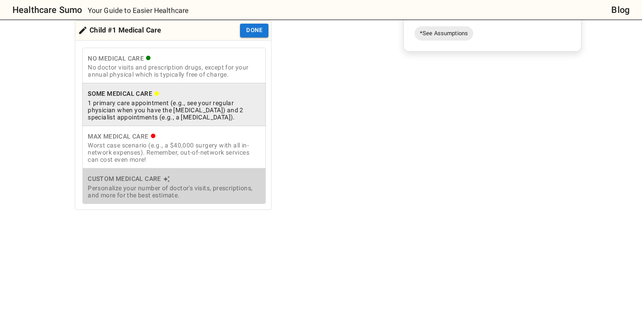
click at [185, 194] on div "Personalize your number of doctor's visits, prescriptions, and more for the bes…" at bounding box center [174, 191] width 173 height 14
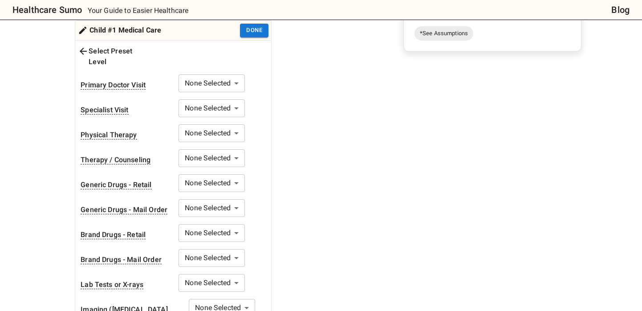
click at [216, 77] on body "Healthcare Sumo Your Guide to Easier Healthcare Blog Health Insurance Calculato…" at bounding box center [321, 274] width 642 height 1090
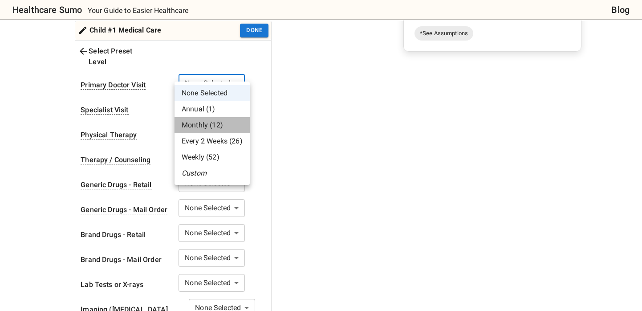
click at [209, 125] on li "Monthly (12)" at bounding box center [211, 125] width 75 height 16
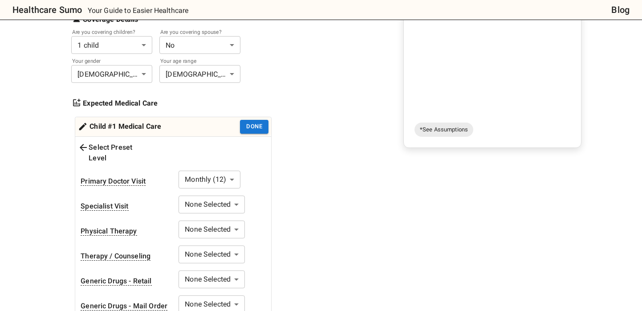
scroll to position [194, 0]
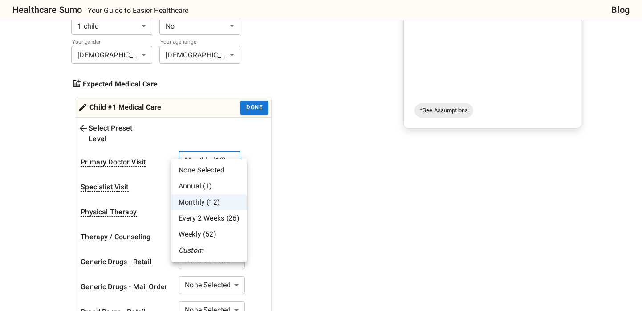
click at [190, 251] on li "Custom" at bounding box center [208, 250] width 75 height 16
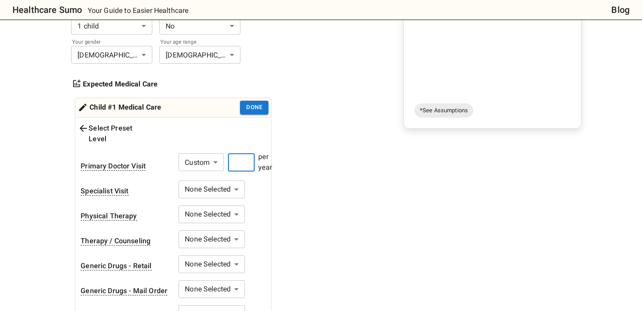
click at [239, 158] on input "number" at bounding box center [241, 163] width 27 height 18
click at [256, 105] on button "Done" at bounding box center [254, 108] width 28 height 14
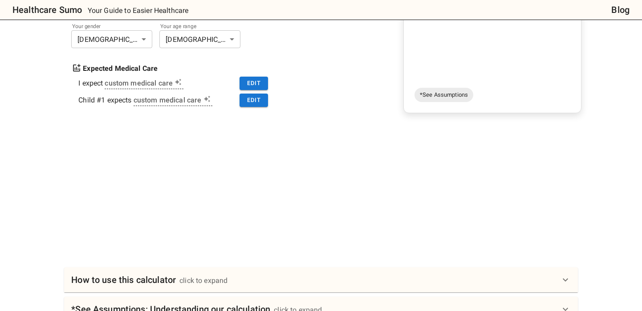
scroll to position [52, 0]
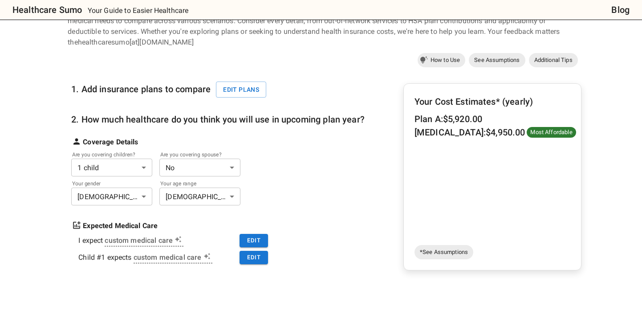
click at [201, 162] on body "Healthcare Sumo Your Guide to Easier Healthcare Blog Health Insurance Calculato…" at bounding box center [321, 317] width 642 height 739
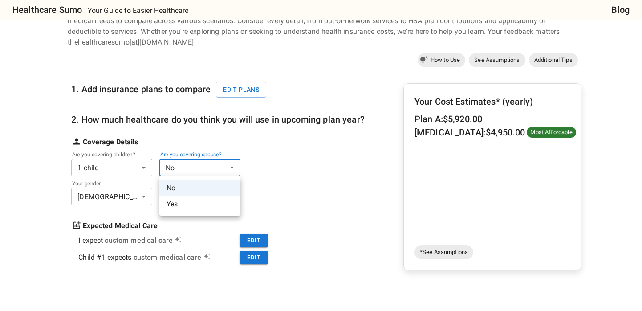
click at [172, 204] on li "Yes" at bounding box center [199, 204] width 81 height 16
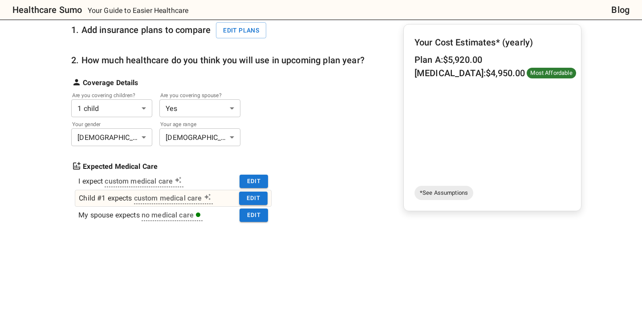
scroll to position [96, 0]
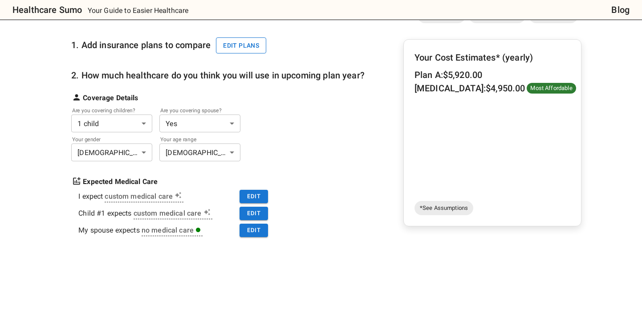
click at [237, 41] on button "Edit plans" at bounding box center [241, 45] width 50 height 16
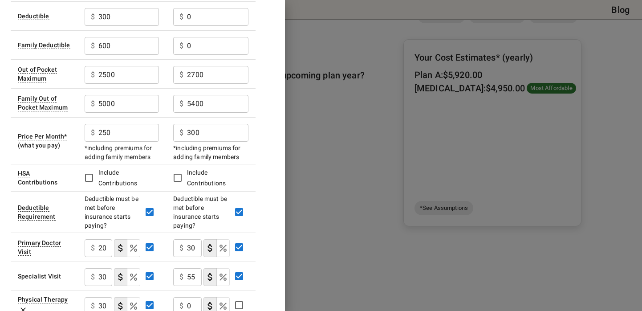
scroll to position [101, 0]
drag, startPoint x: 207, startPoint y: 119, endPoint x: 192, endPoint y: 116, distance: 14.9
click at [192, 123] on input "300" at bounding box center [217, 132] width 61 height 18
click at [211, 123] on input "300" at bounding box center [217, 132] width 61 height 18
drag, startPoint x: 211, startPoint y: 115, endPoint x: 189, endPoint y: 115, distance: 21.4
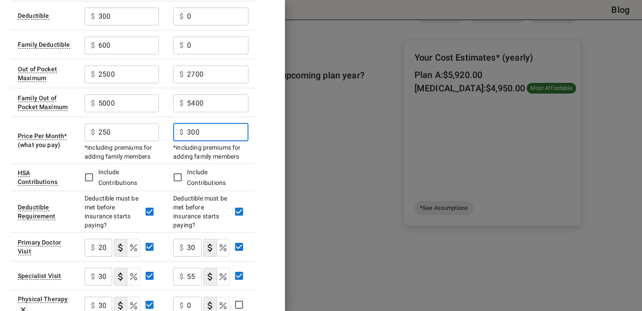
click at [190, 123] on input "300" at bounding box center [217, 132] width 61 height 18
drag, startPoint x: 207, startPoint y: 120, endPoint x: 166, endPoint y: 120, distance: 41.4
click at [166, 120] on tr "Price Per Month * (what you pay) $ 250 ​ *including premiums for adding family …" at bounding box center [133, 140] width 245 height 47
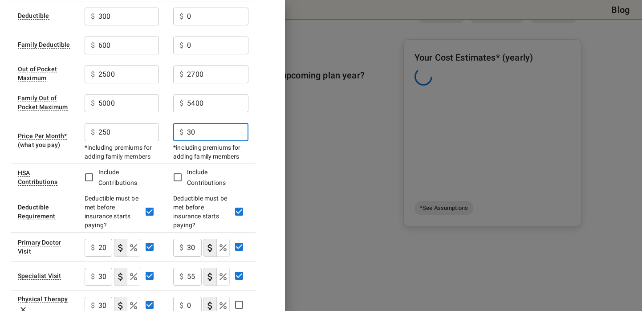
type input "300"
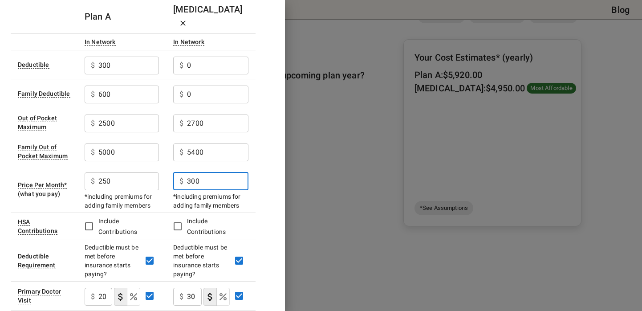
scroll to position [0, 0]
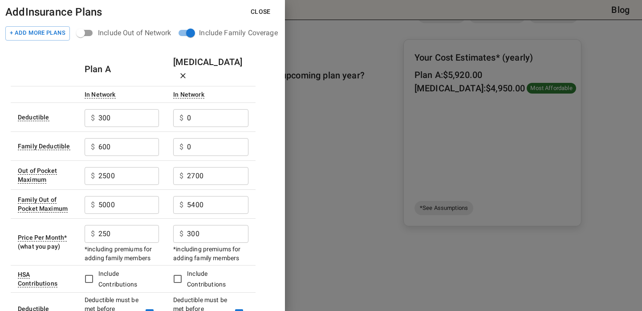
click at [262, 7] on button "Close" at bounding box center [260, 12] width 34 height 16
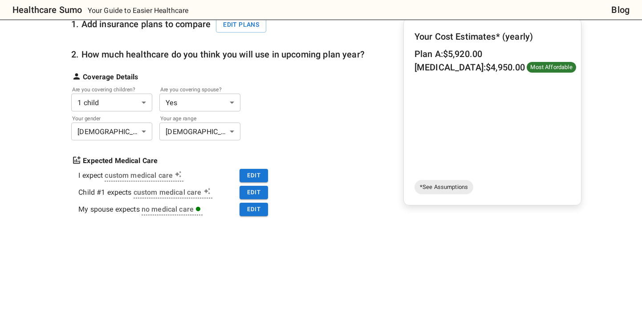
scroll to position [117, 0]
click at [143, 106] on body "Healthcare Sumo Your Guide to Easier Healthcare Blog Health Insurance Calculato…" at bounding box center [321, 252] width 642 height 739
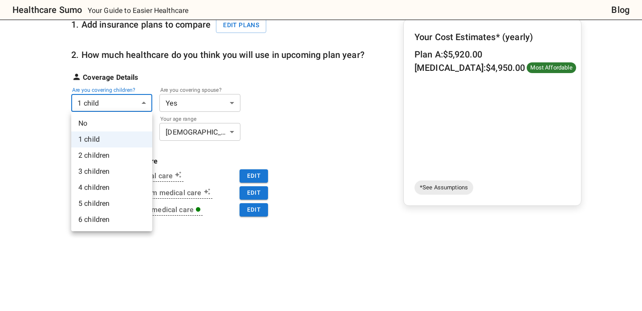
click at [101, 120] on li "No" at bounding box center [111, 123] width 81 height 16
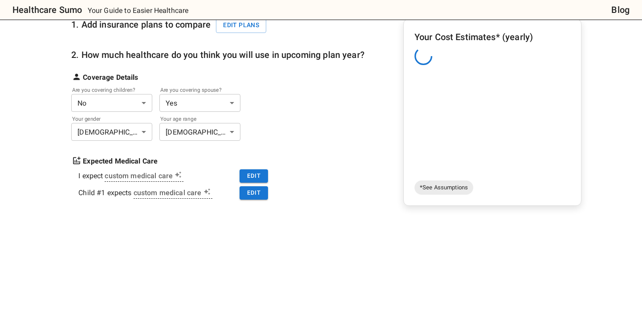
click at [202, 109] on body "Healthcare Sumo Your Guide to Easier Healthcare Blog Health Insurance Calculato…" at bounding box center [321, 252] width 642 height 739
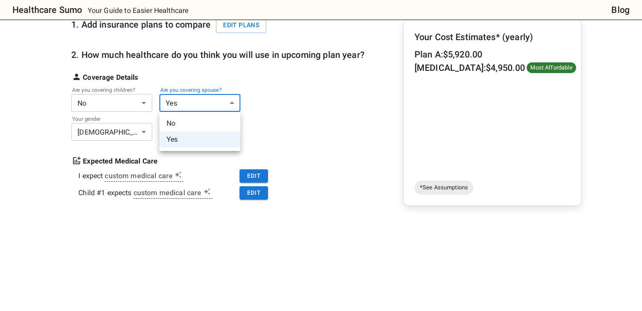
click at [261, 93] on div at bounding box center [321, 155] width 642 height 311
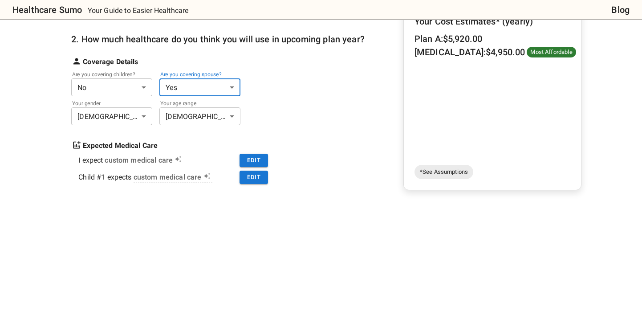
scroll to position [136, 0]
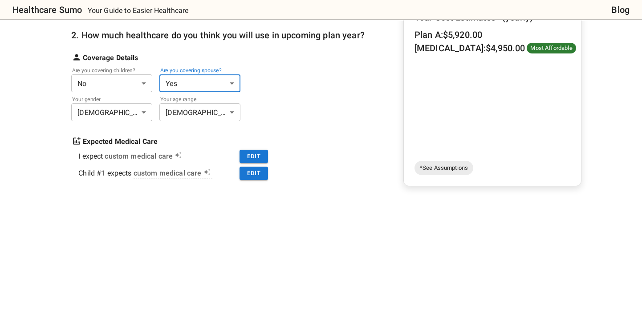
click at [136, 77] on body "Healthcare Sumo Your Guide to Easier Healthcare Blog Health Insurance Calculato…" at bounding box center [321, 233] width 642 height 739
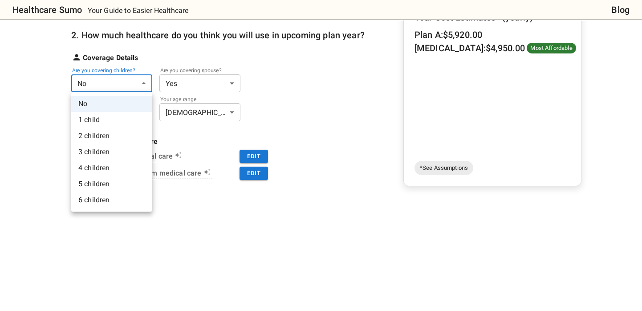
click at [92, 121] on li "1 child" at bounding box center [111, 120] width 81 height 16
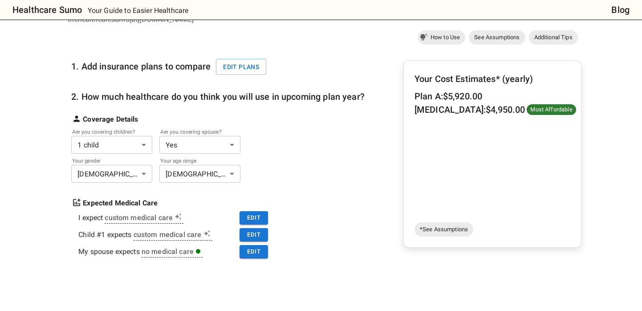
scroll to position [52, 0]
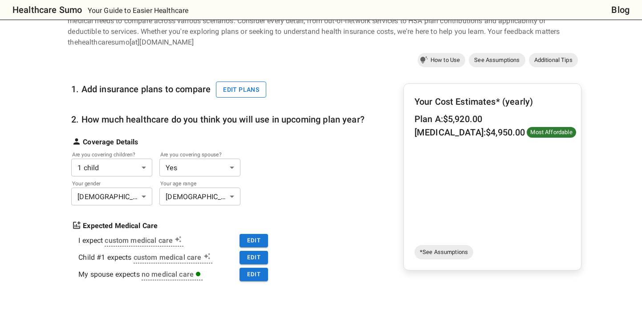
click at [246, 89] on button "Edit plans" at bounding box center [241, 89] width 50 height 16
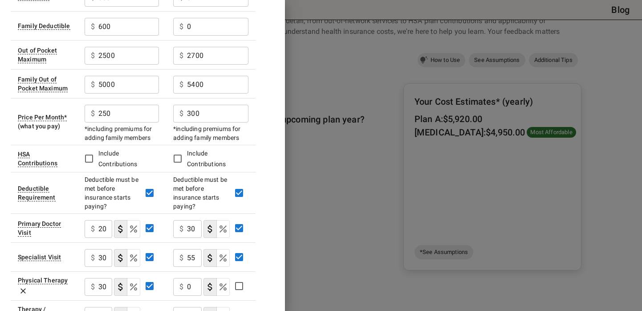
scroll to position [0, 0]
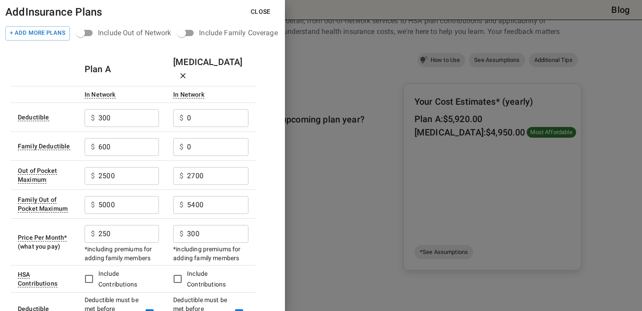
click at [266, 7] on button "Close" at bounding box center [260, 12] width 34 height 16
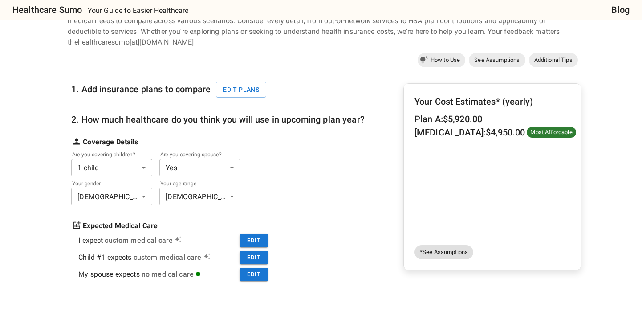
click at [432, 254] on span "*See Assumptions" at bounding box center [443, 251] width 59 height 9
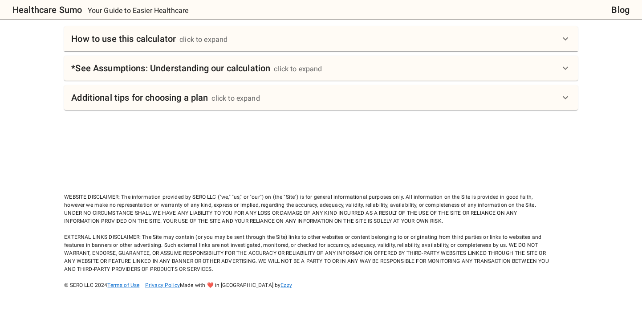
click at [292, 65] on div "click to expand" at bounding box center [298, 69] width 48 height 11
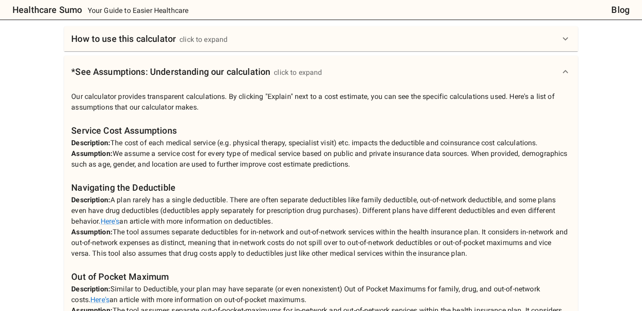
click at [292, 65] on div "*See Assumptions: Understanding our calculation click to expand" at bounding box center [196, 72] width 251 height 14
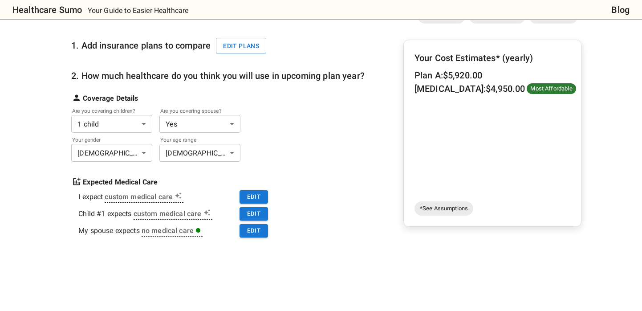
scroll to position [96, 0]
click at [234, 145] on body "Healthcare Sumo Your Guide to Easier Healthcare Blog Health Insurance Calculato…" at bounding box center [321, 273] width 642 height 739
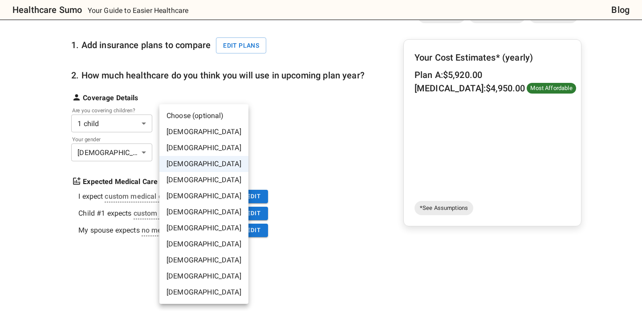
click at [223, 163] on li "[DEMOGRAPHIC_DATA]" at bounding box center [203, 164] width 89 height 16
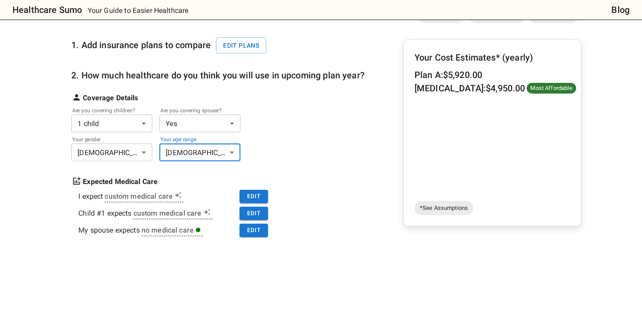
click at [220, 125] on body "Healthcare Sumo Your Guide to Easier Healthcare Blog Health Insurance Calculato…" at bounding box center [321, 273] width 642 height 739
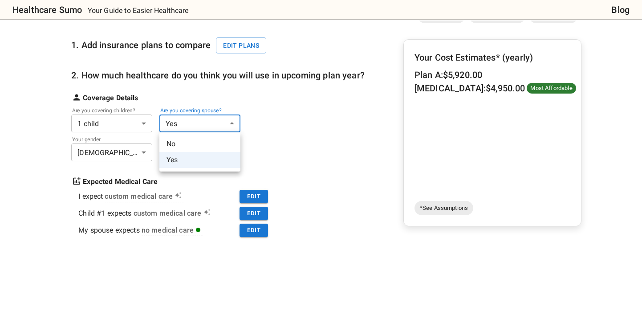
click at [211, 145] on li "No" at bounding box center [199, 144] width 81 height 16
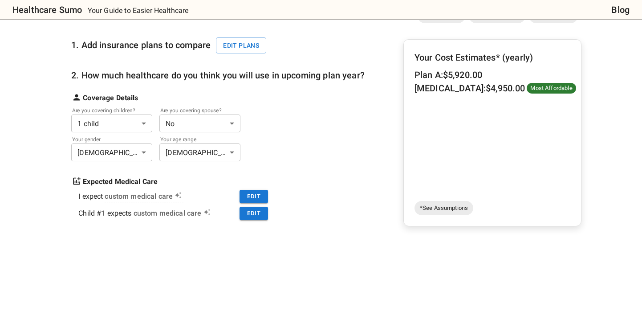
click at [213, 114] on body "Healthcare Sumo Your Guide to Easier Healthcare Blog Health Insurance Calculato…" at bounding box center [321, 273] width 642 height 739
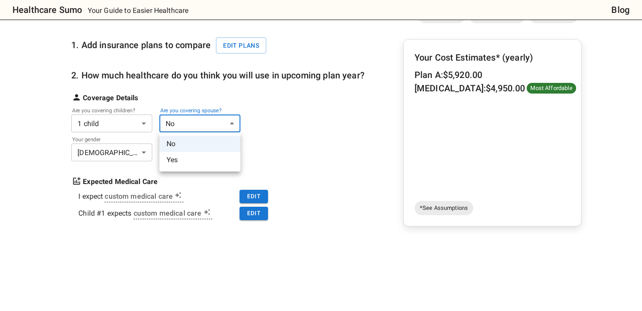
click at [186, 166] on li "Yes" at bounding box center [199, 160] width 81 height 16
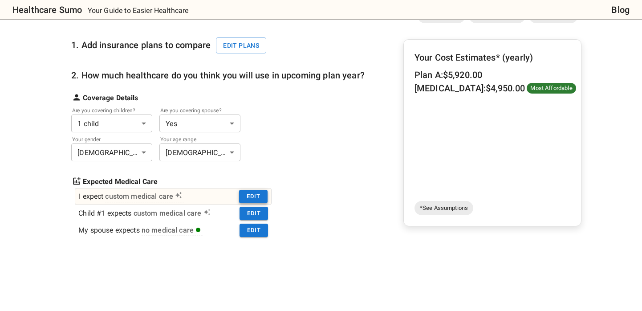
click at [249, 198] on button "Edit" at bounding box center [253, 197] width 28 height 14
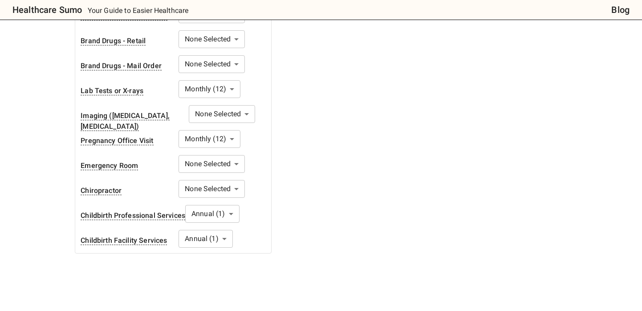
scroll to position [467, 0]
click at [192, 153] on body "Healthcare Sumo Your Guide to Easier Healthcare Blog Health Insurance Calculato…" at bounding box center [321, 80] width 642 height 1094
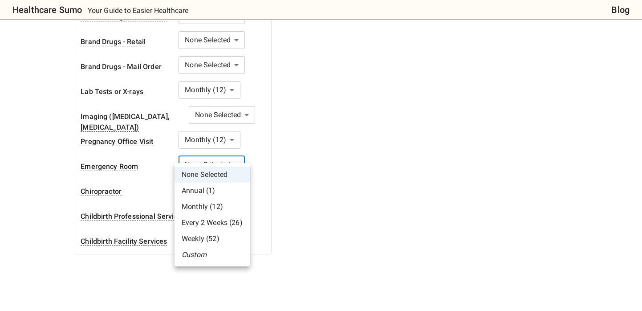
click at [192, 153] on div at bounding box center [321, 155] width 642 height 311
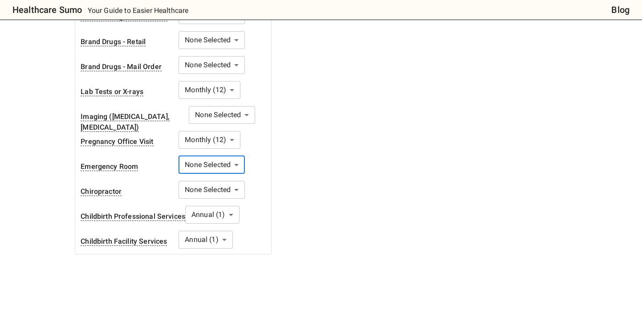
click at [192, 153] on body "Healthcare Sumo Your Guide to Easier Healthcare Blog Health Insurance Calculato…" at bounding box center [321, 80] width 642 height 1094
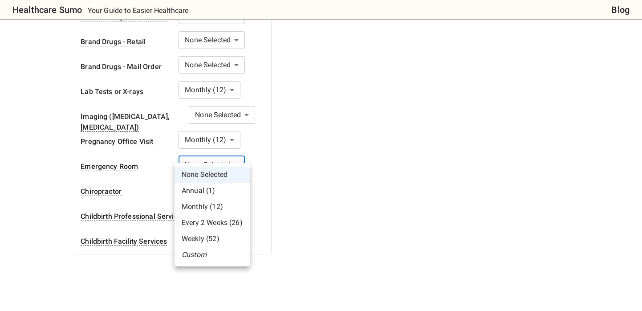
click at [192, 192] on li "Annual (1)" at bounding box center [211, 190] width 75 height 16
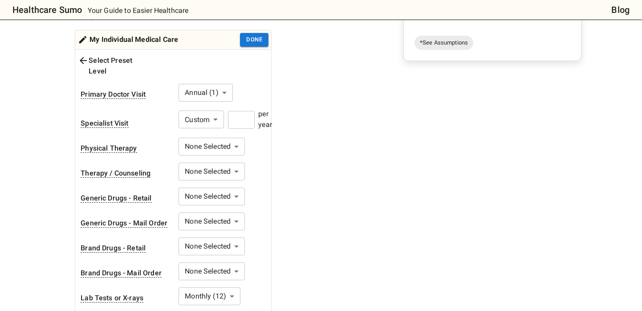
scroll to position [252, 0]
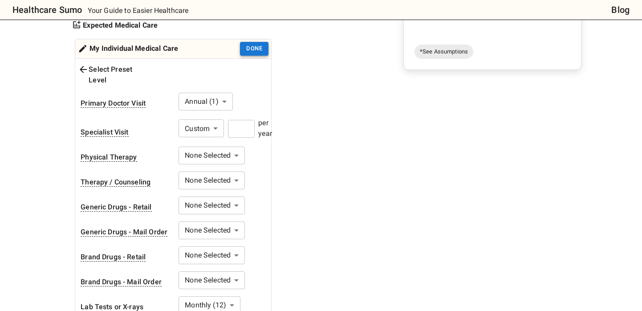
click at [251, 53] on button "Done" at bounding box center [254, 49] width 28 height 14
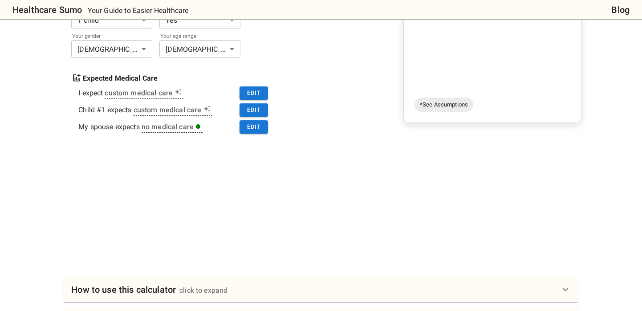
scroll to position [94, 0]
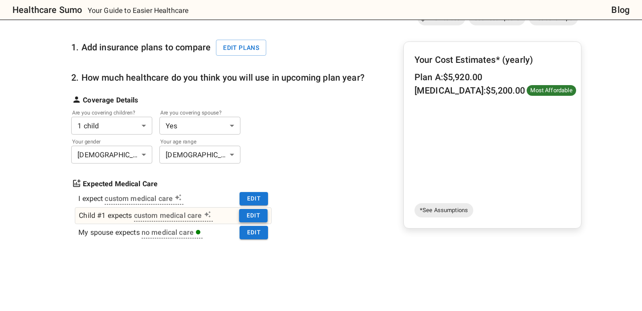
click at [239, 212] on button "Edit" at bounding box center [253, 216] width 28 height 14
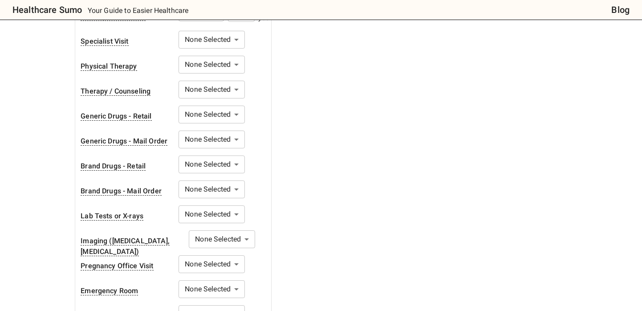
scroll to position [293, 0]
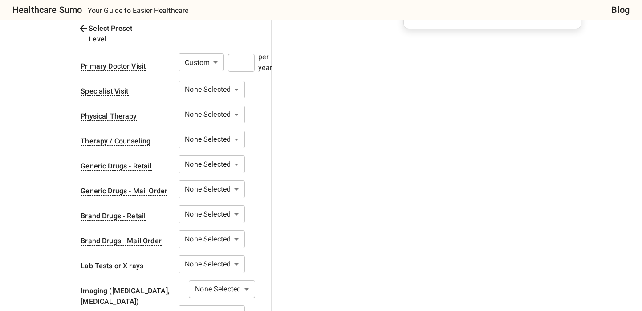
click at [231, 73] on body "Healthcare Sumo Your Guide to Easier Healthcare Blog Health Insurance Calculato…" at bounding box center [321, 254] width 642 height 1094
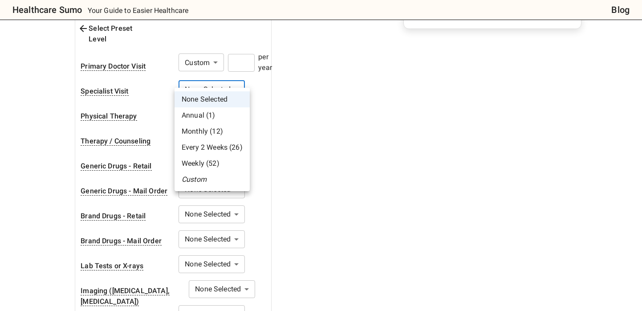
click at [214, 116] on li "Annual (1)" at bounding box center [211, 115] width 75 height 16
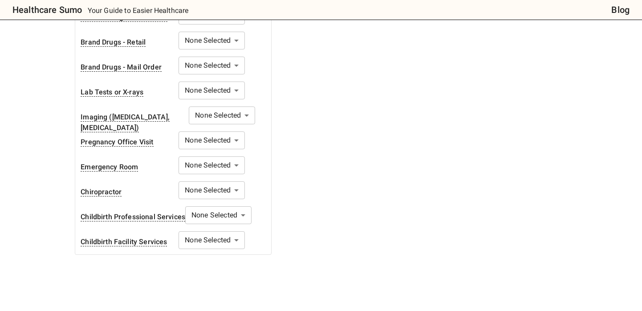
scroll to position [468, 0]
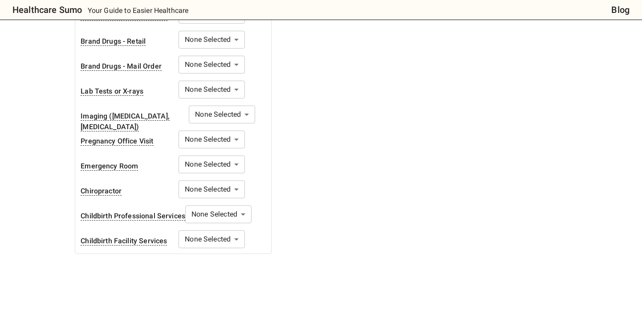
click at [208, 235] on body "Healthcare Sumo Your Guide to Easier Healthcare Blog Health Insurance Calculato…" at bounding box center [321, 79] width 642 height 1094
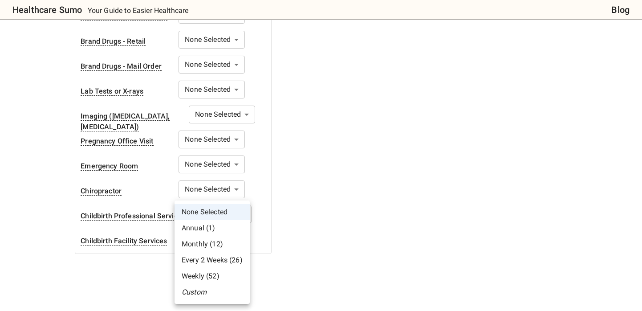
click at [132, 257] on div at bounding box center [321, 155] width 642 height 311
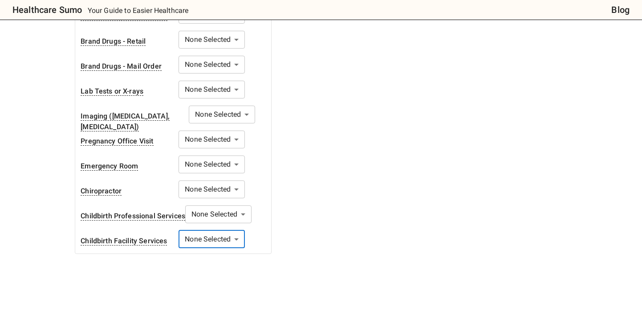
click at [211, 170] on body "Healthcare Sumo Your Guide to Easier Healthcare Blog Health Insurance Calculato…" at bounding box center [321, 79] width 642 height 1094
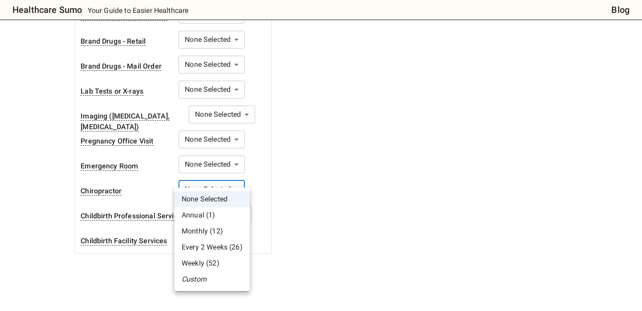
click at [114, 286] on div at bounding box center [321, 155] width 642 height 311
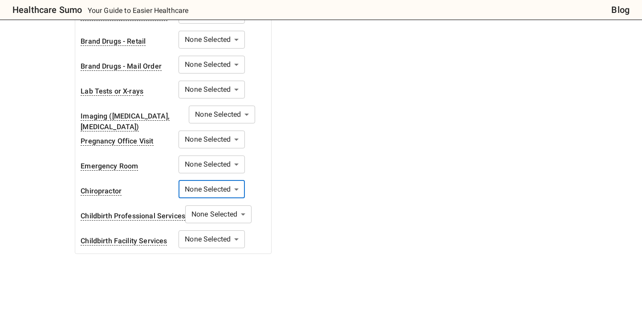
click at [190, 181] on body "Healthcare Sumo Your Guide to Easier Healthcare Blog Health Insurance Calculato…" at bounding box center [321, 79] width 642 height 1094
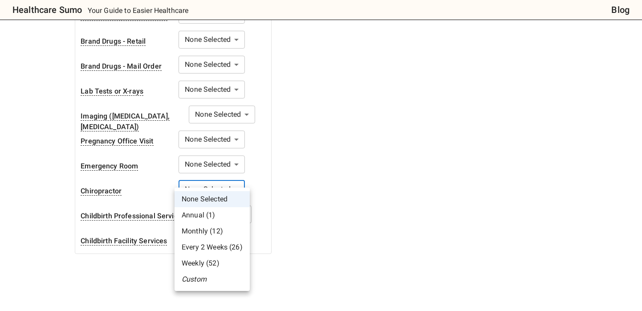
click at [193, 216] on li "Annual (1)" at bounding box center [211, 215] width 75 height 16
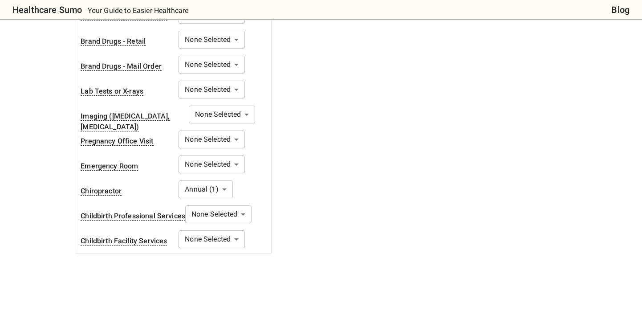
click at [212, 174] on body "Healthcare Sumo Your Guide to Easier Healthcare Blog Health Insurance Calculato…" at bounding box center [321, 79] width 642 height 1094
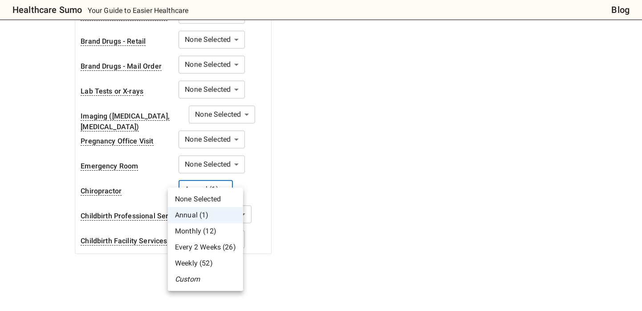
click at [193, 195] on li "None Selected" at bounding box center [205, 199] width 75 height 16
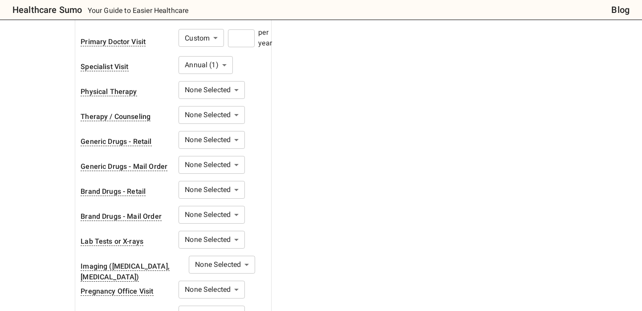
scroll to position [229, 0]
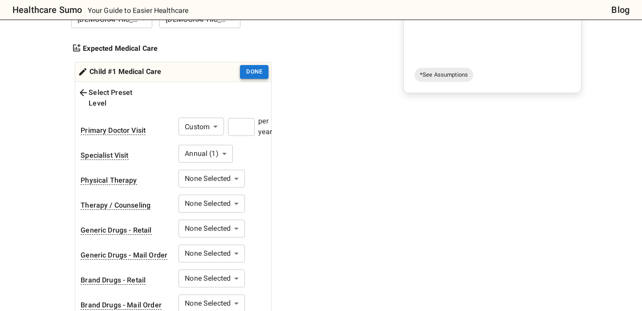
click at [247, 77] on button "Done" at bounding box center [254, 72] width 28 height 14
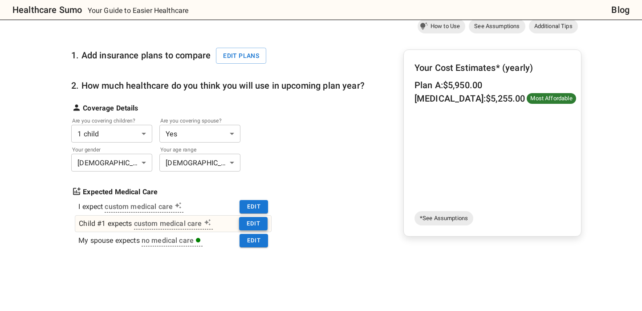
scroll to position [115, 0]
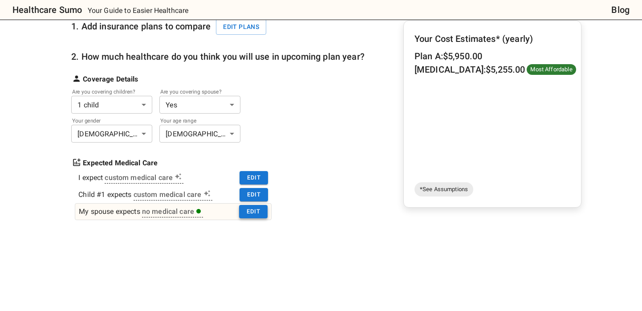
click at [251, 216] on button "Edit" at bounding box center [253, 212] width 28 height 14
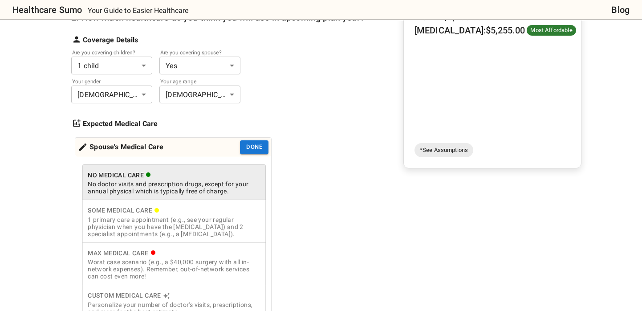
scroll to position [164, 0]
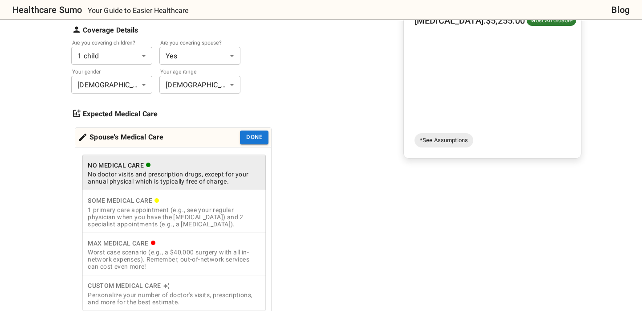
click at [199, 205] on div "Some Medical Care" at bounding box center [174, 200] width 173 height 11
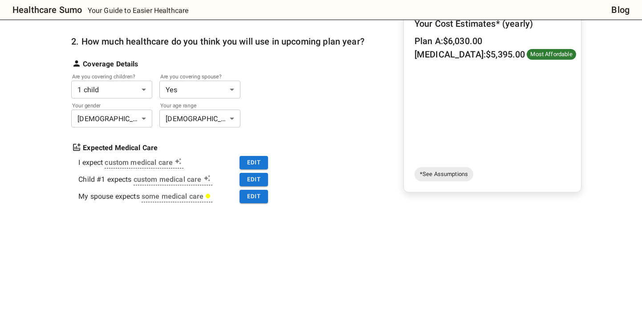
scroll to position [67, 0]
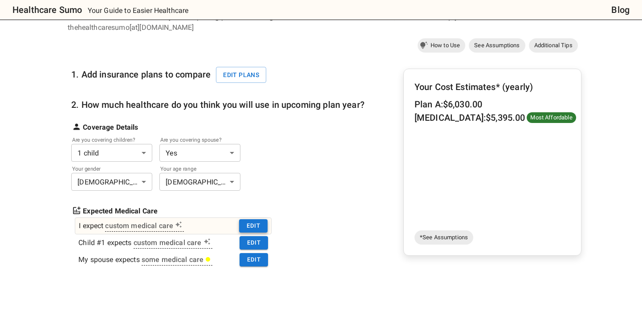
click at [248, 220] on button "Edit" at bounding box center [253, 226] width 28 height 14
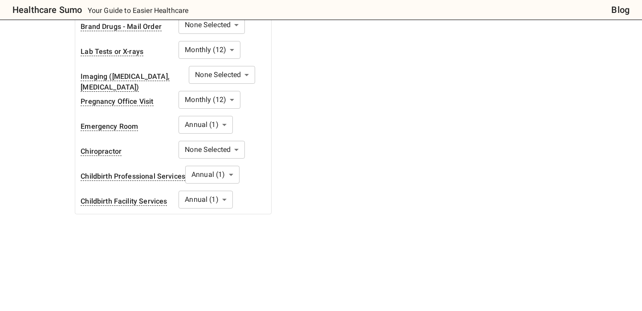
scroll to position [509, 0]
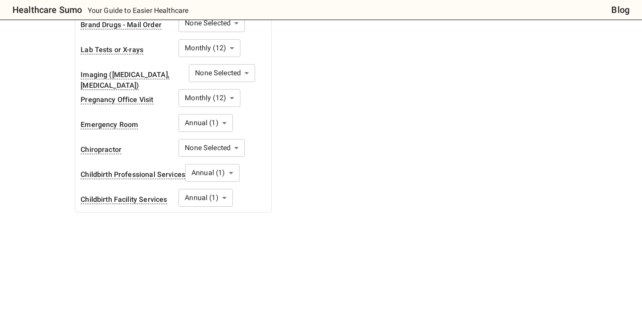
click at [223, 116] on body "Healthcare Sumo Your Guide to Easier Healthcare Blog Health Insurance Calculato…" at bounding box center [321, 38] width 642 height 1094
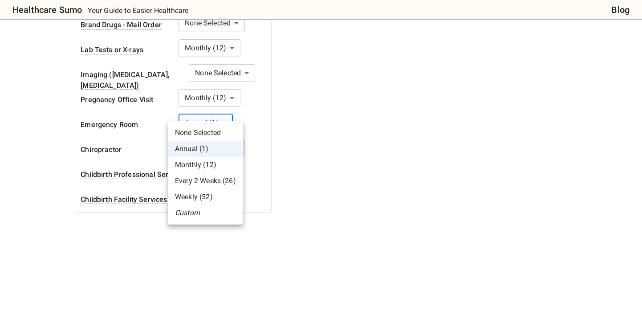
click at [223, 116] on div at bounding box center [321, 155] width 642 height 311
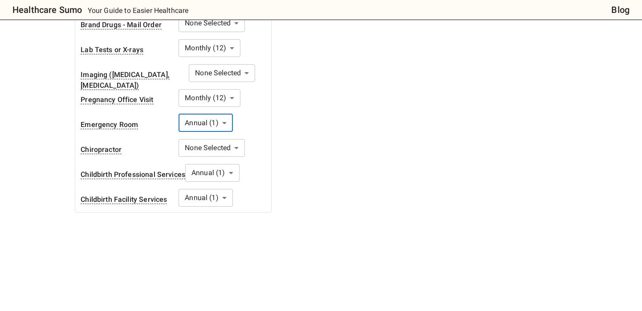
click at [220, 115] on body "Healthcare Sumo Your Guide to Easier Healthcare Blog Health Insurance Calculato…" at bounding box center [321, 38] width 642 height 1094
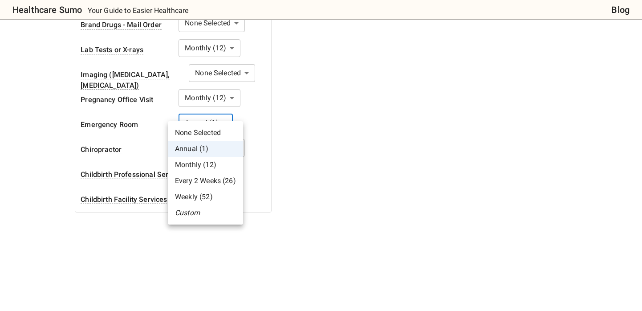
click at [220, 115] on div at bounding box center [321, 155] width 642 height 311
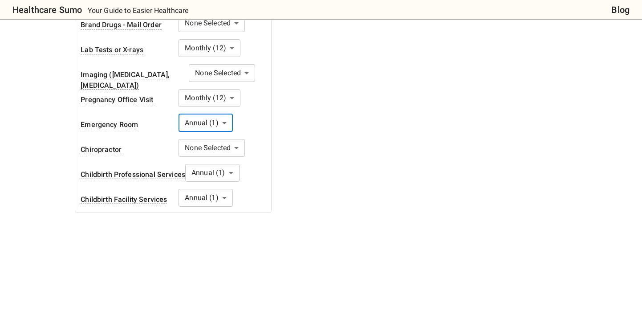
click at [220, 115] on body "Healthcare Sumo Your Guide to Easier Healthcare Blog Health Insurance Calculato…" at bounding box center [321, 38] width 642 height 1094
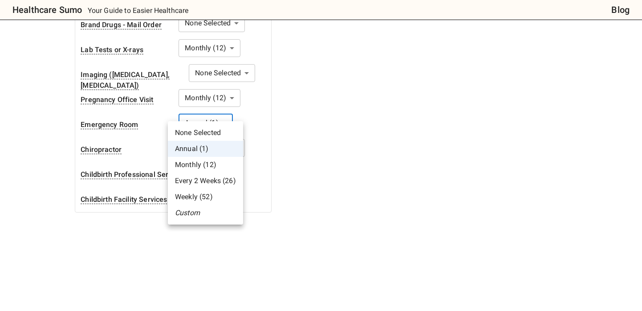
click at [220, 115] on div at bounding box center [321, 155] width 642 height 311
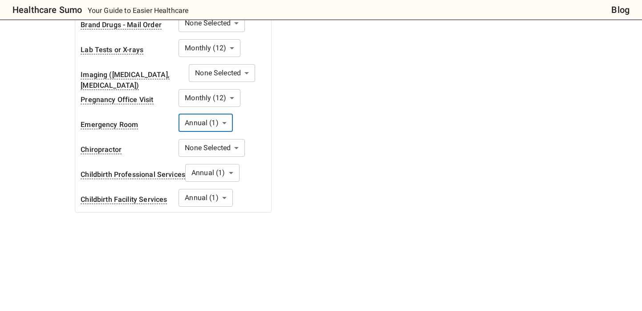
click at [221, 133] on body "Healthcare Sumo Your Guide to Easier Healthcare Blog Health Insurance Calculato…" at bounding box center [321, 38] width 642 height 1094
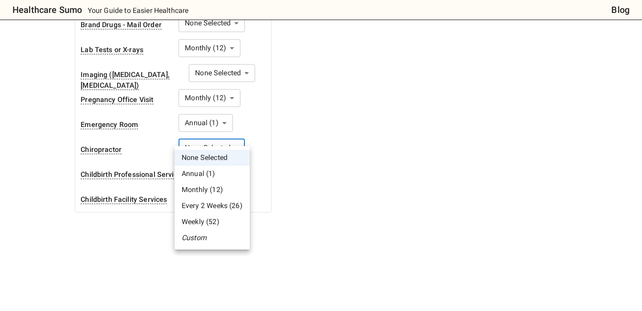
click at [221, 133] on div at bounding box center [321, 155] width 642 height 311
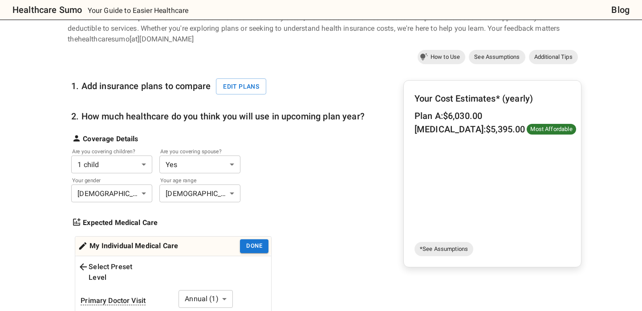
scroll to position [0, 0]
